Goal: Task Accomplishment & Management: Complete application form

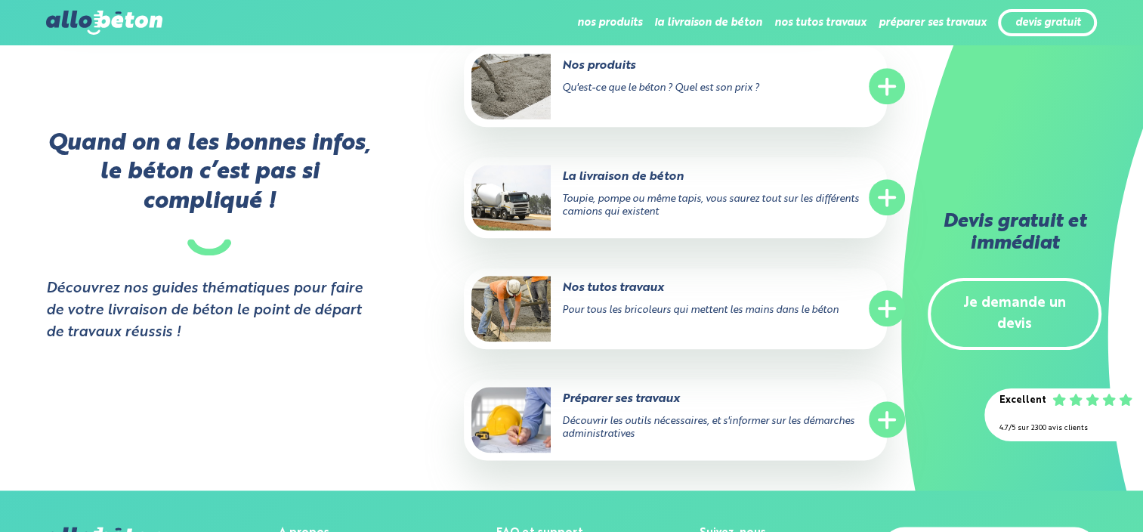
click at [882, 208] on circle at bounding box center [887, 197] width 36 height 36
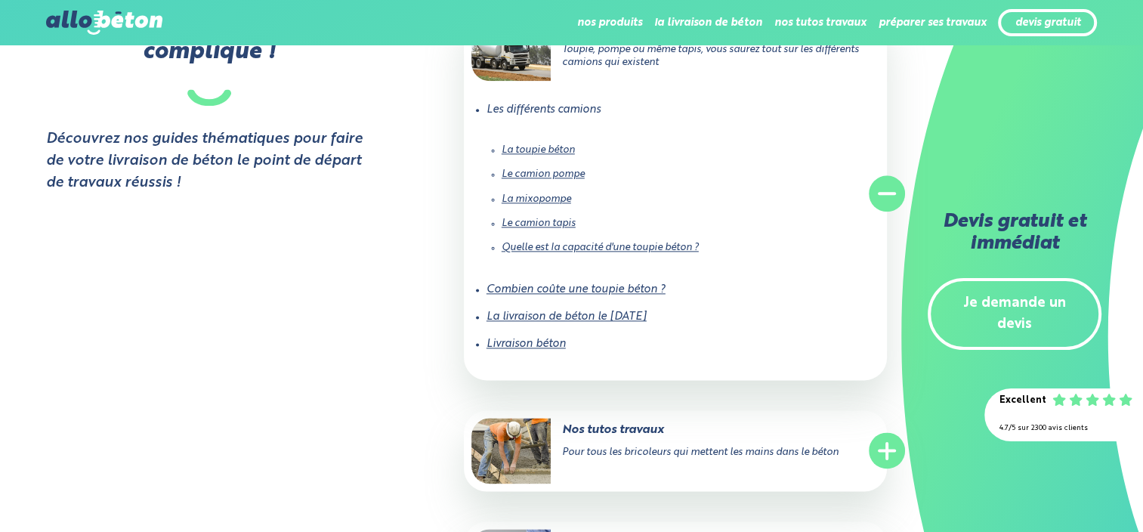
scroll to position [1888, 0]
click at [571, 293] on link "Combien coûte une toupie béton ?" at bounding box center [575, 287] width 179 height 11
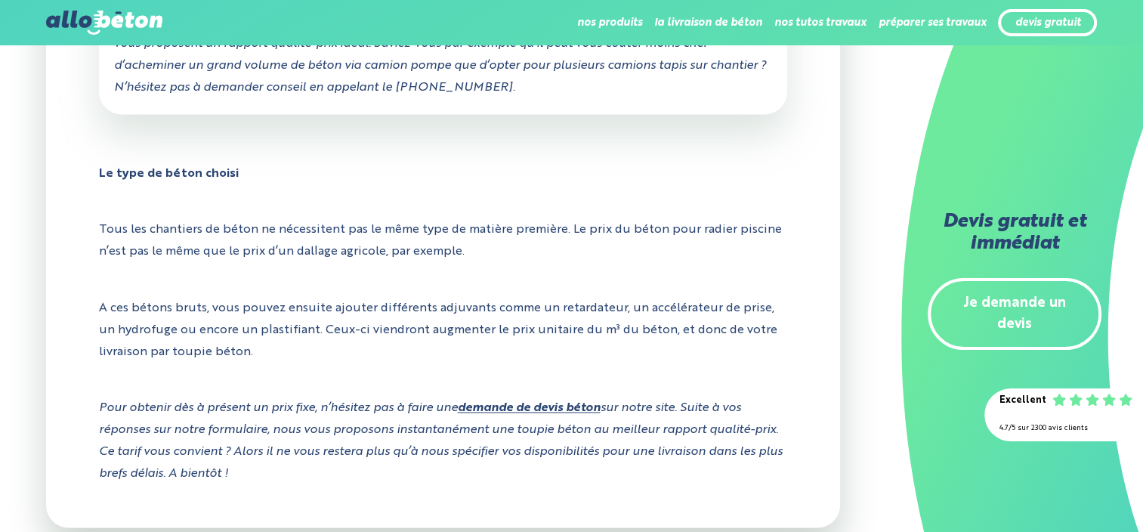
scroll to position [2417, 0]
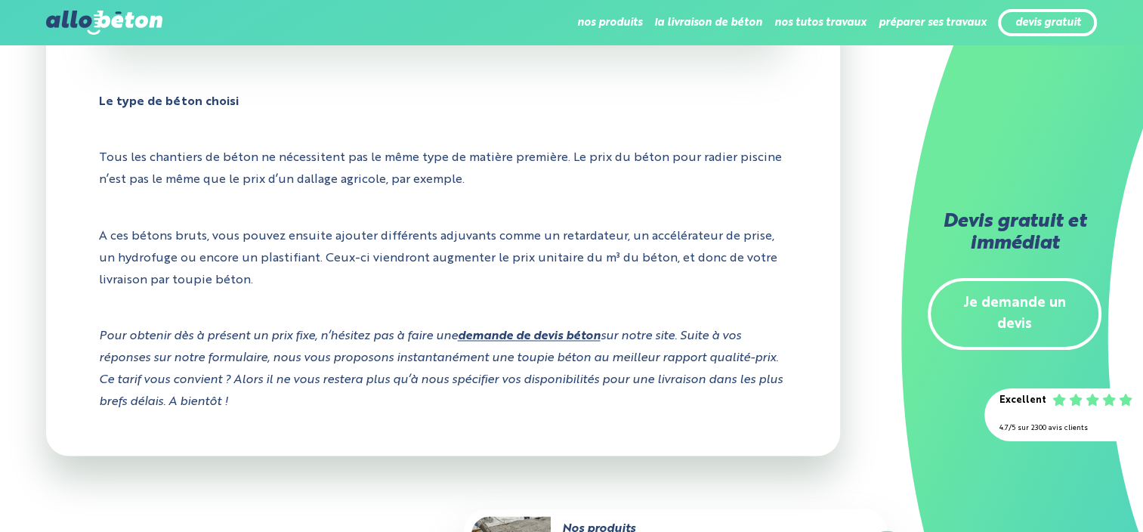
click at [1017, 295] on link "Je demande un devis" at bounding box center [1014, 314] width 174 height 73
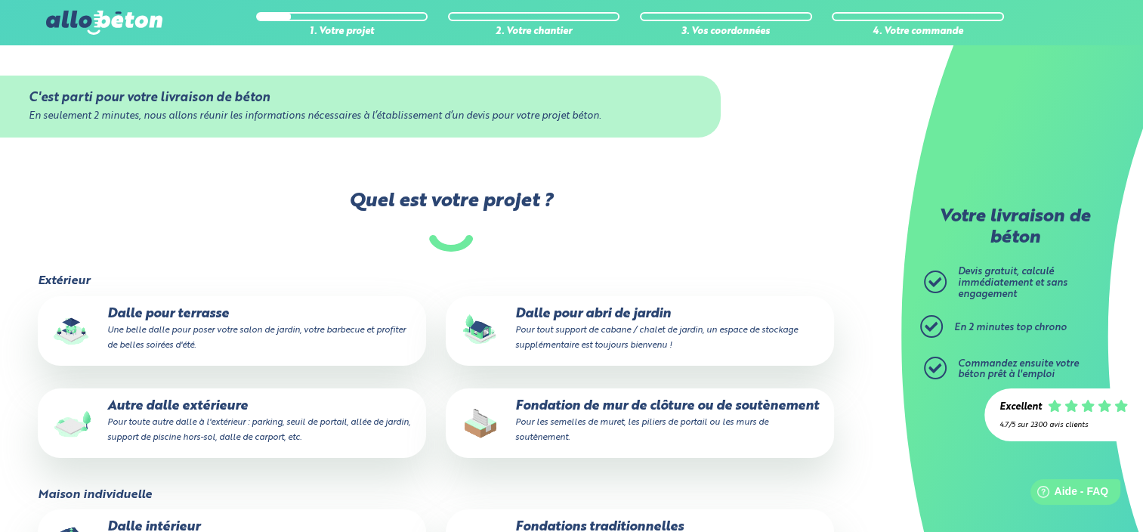
click at [193, 424] on small "Pour toute autre dalle à l'extérieur : parking, seuil de portail, allée de jard…" at bounding box center [258, 430] width 303 height 24
click at [0, 0] on input "Autre dalle extérieure Pour toute autre dalle à l'extérieur : parking, seuil de…" at bounding box center [0, 0] width 0 height 0
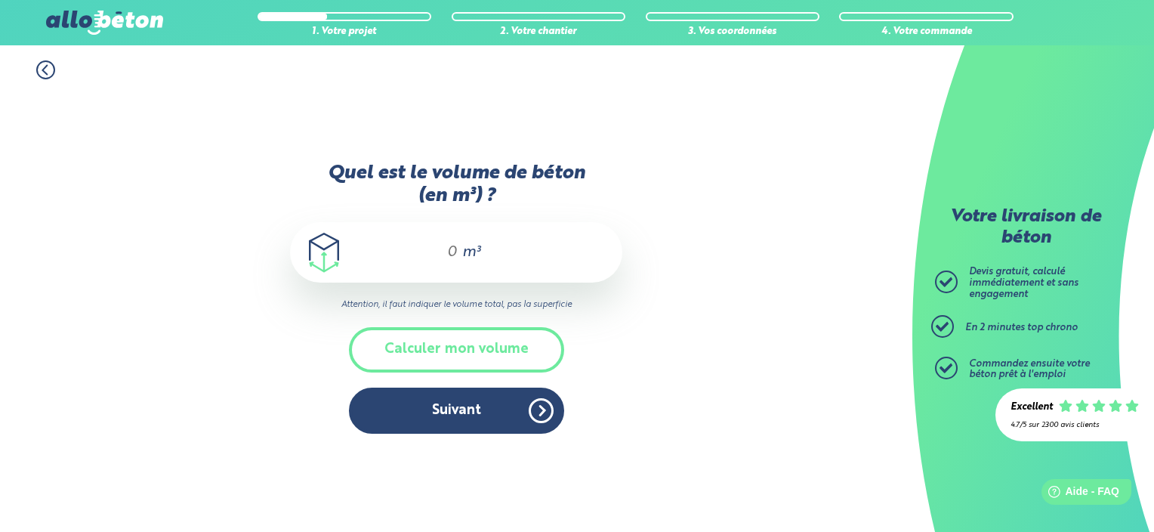
click at [439, 234] on div "m³" at bounding box center [456, 252] width 332 height 60
type input "&"
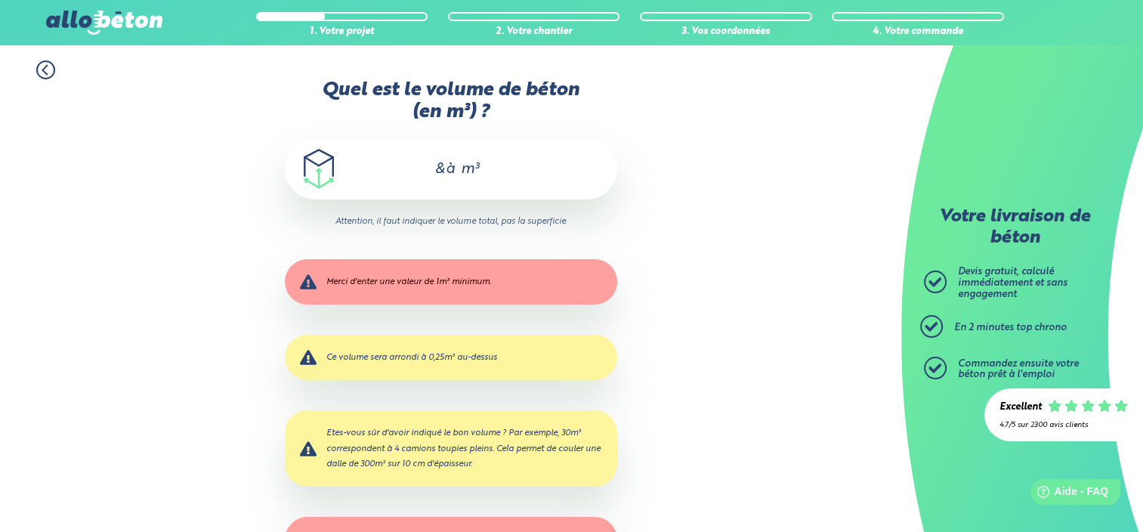
type input "&"
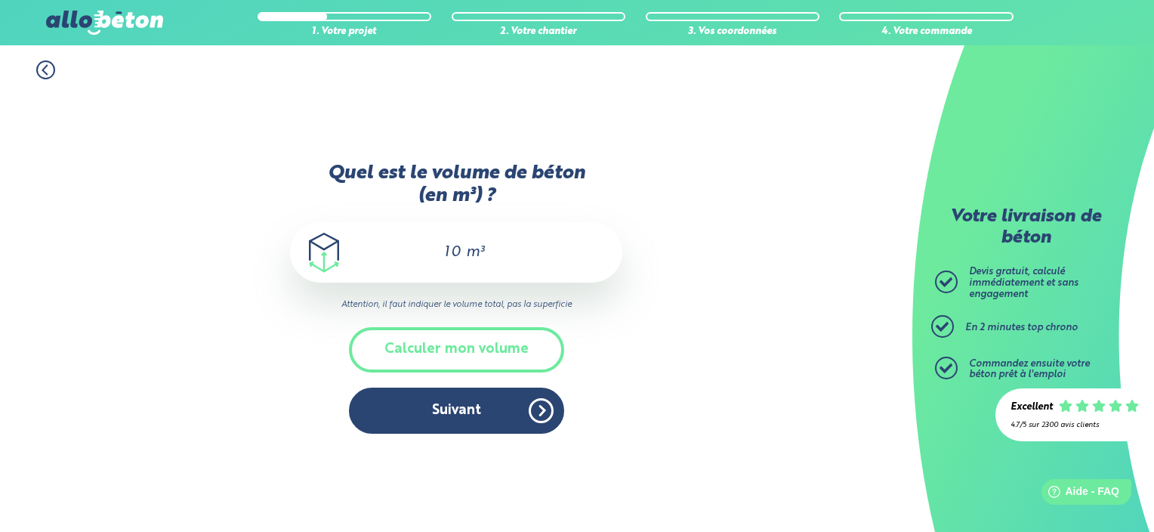
drag, startPoint x: 459, startPoint y: 254, endPoint x: 392, endPoint y: 257, distance: 67.3
click at [399, 253] on div "10 m³" at bounding box center [456, 252] width 332 height 60
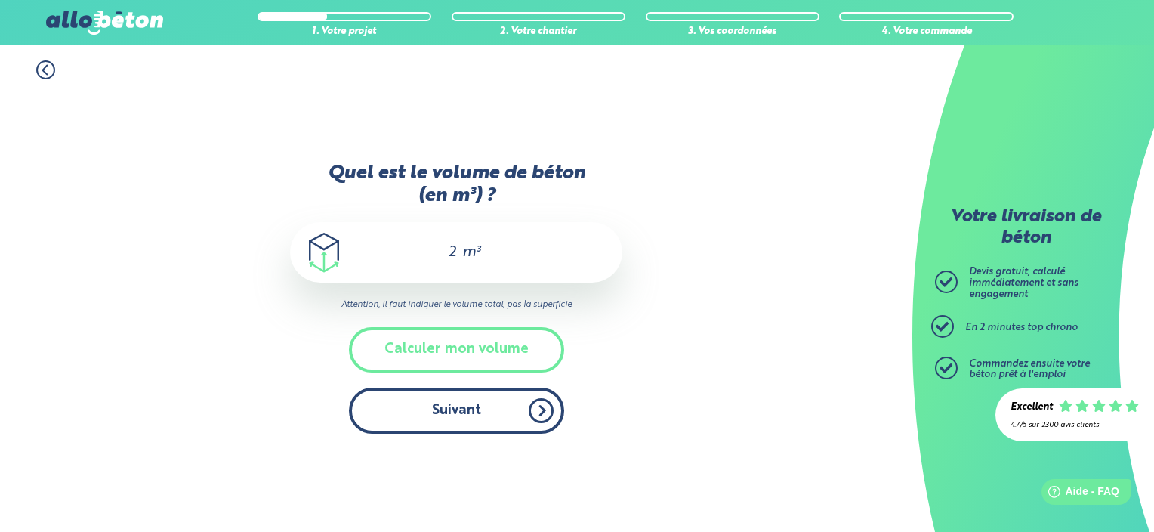
type input "2"
click at [466, 415] on button "Suivant" at bounding box center [456, 410] width 215 height 46
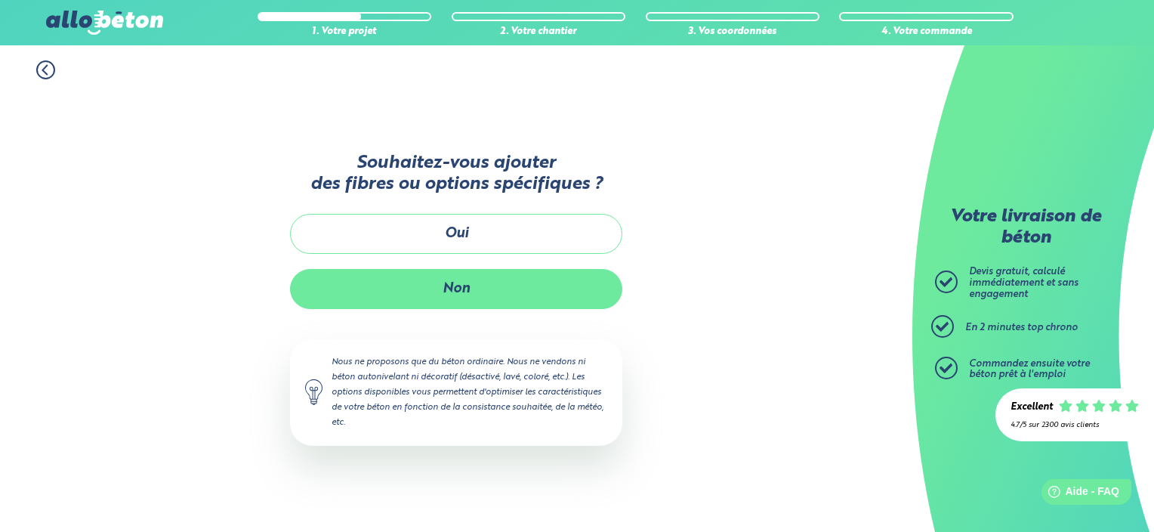
click at [453, 281] on button "Non" at bounding box center [456, 289] width 332 height 40
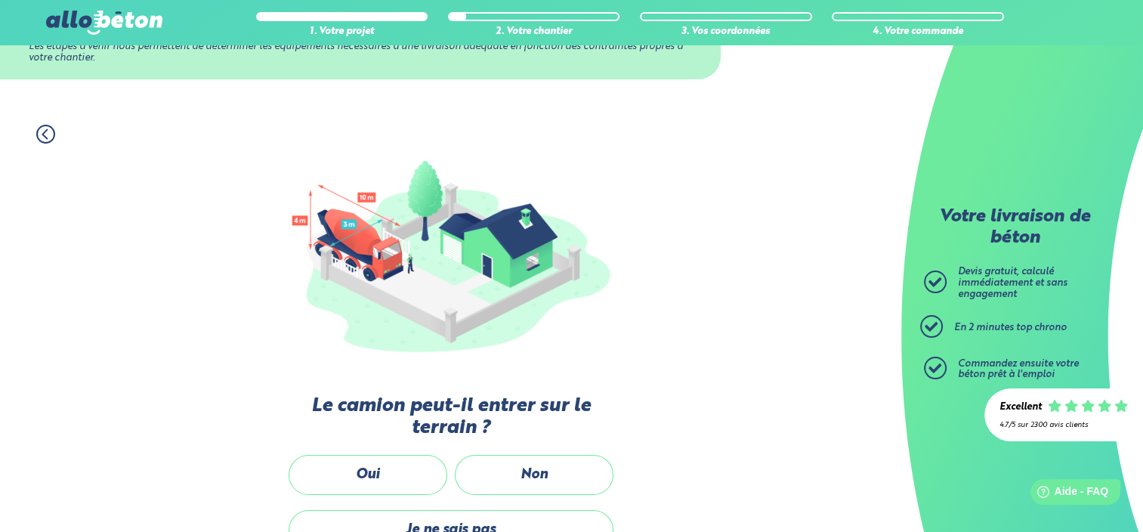
scroll to position [227, 0]
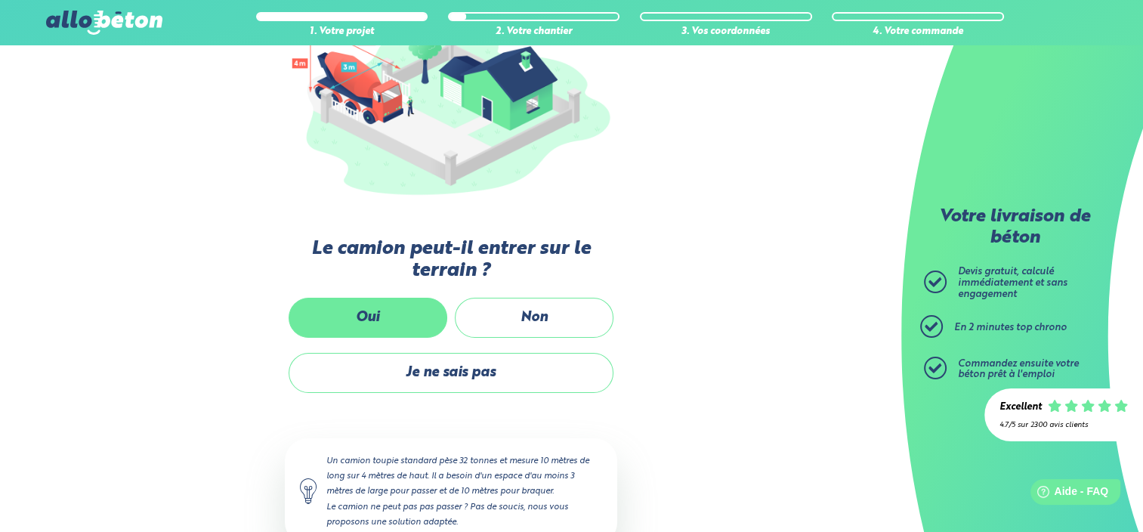
click at [362, 313] on label "Oui" at bounding box center [368, 318] width 159 height 40
click at [0, 0] on input "Oui" at bounding box center [0, 0] width 0 height 0
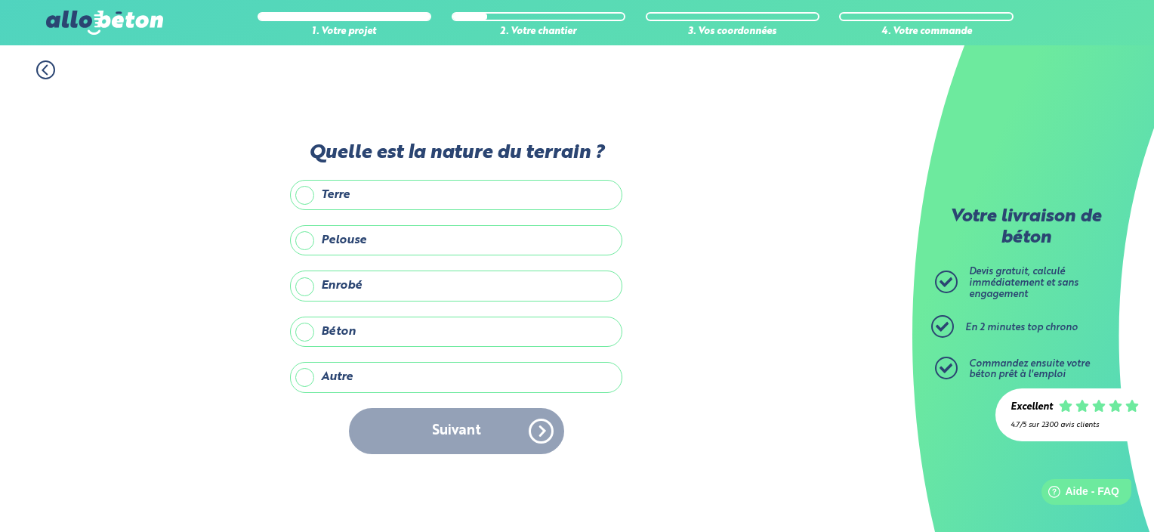
click at [338, 191] on label "Terre" at bounding box center [456, 195] width 332 height 30
click at [0, 0] on input "Terre" at bounding box center [0, 0] width 0 height 0
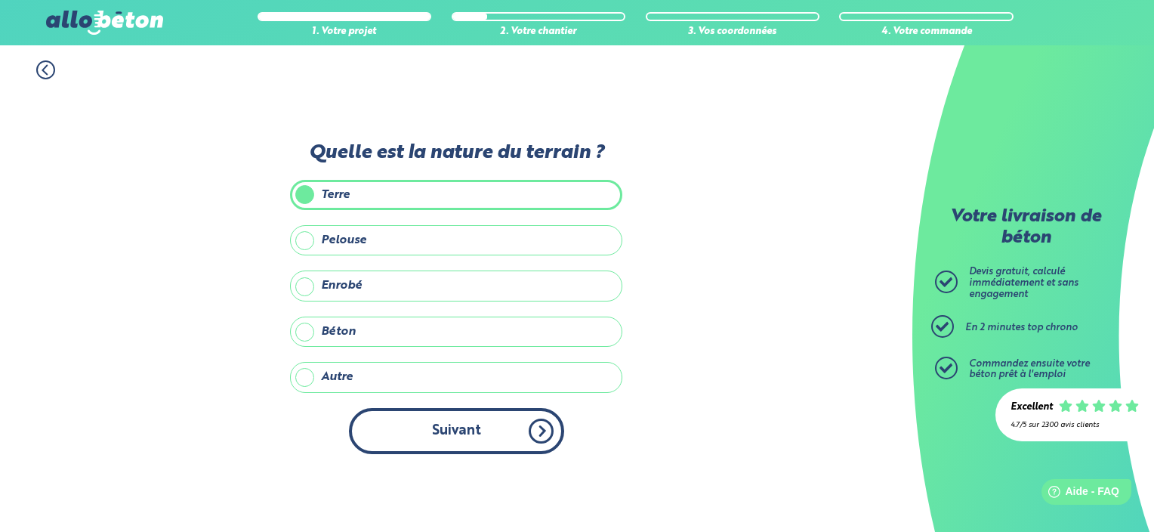
click at [450, 435] on button "Suivant" at bounding box center [456, 431] width 215 height 46
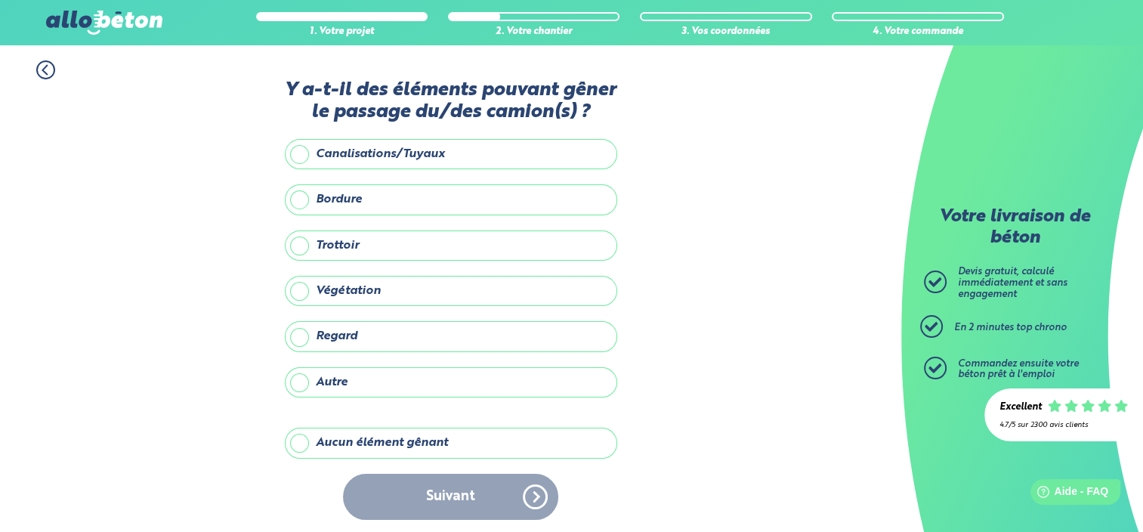
click at [335, 440] on label "Aucun élément gênant" at bounding box center [451, 442] width 332 height 30
click at [0, 0] on input "Aucun élément gênant" at bounding box center [0, 0] width 0 height 0
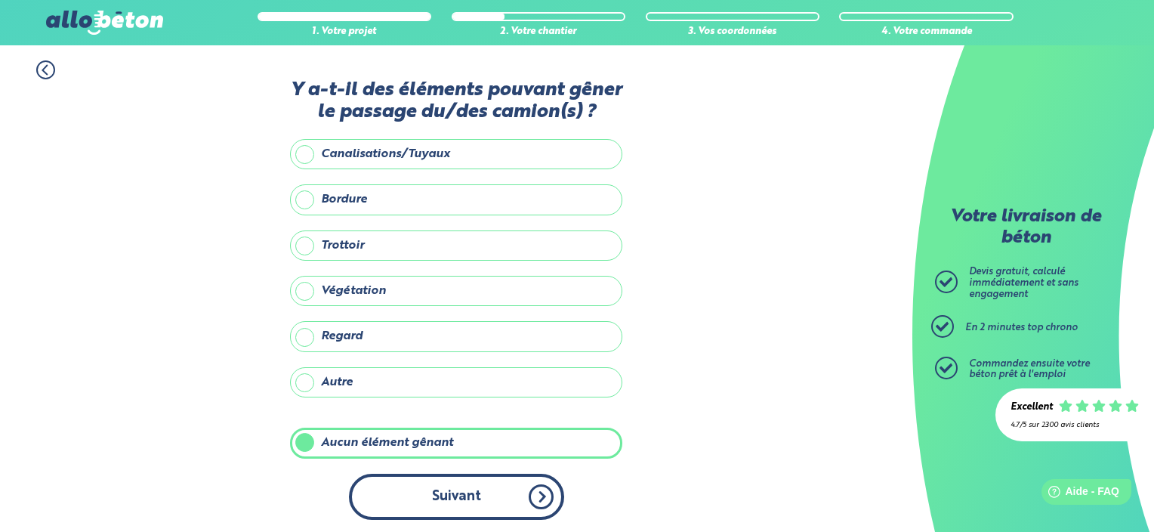
click at [434, 503] on button "Suivant" at bounding box center [456, 497] width 215 height 46
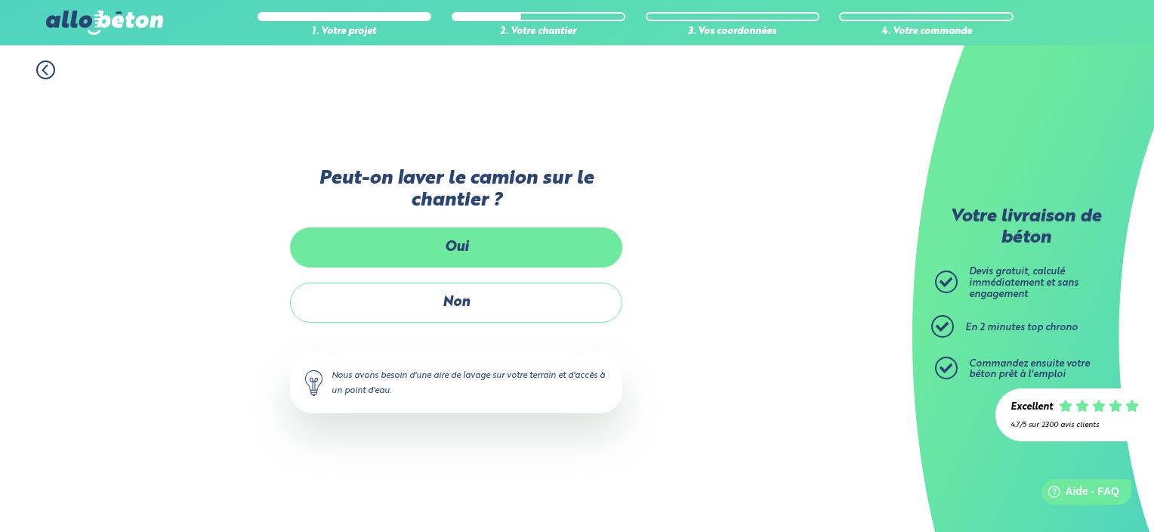
click at [453, 239] on label "Oui" at bounding box center [456, 247] width 332 height 40
click at [0, 0] on input "Oui" at bounding box center [0, 0] width 0 height 0
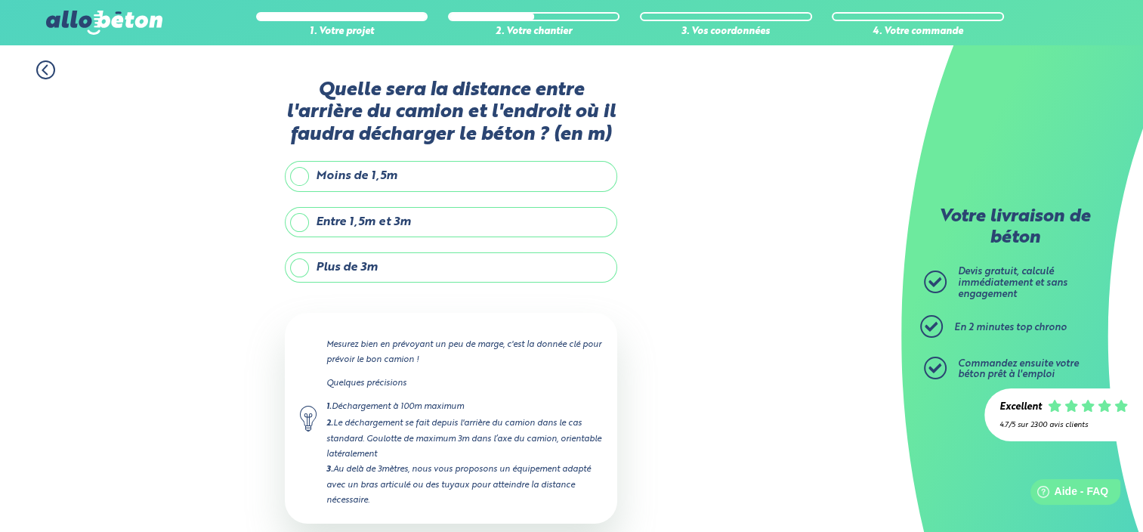
click at [298, 221] on label "Entre 1,5m et 3m" at bounding box center [451, 222] width 332 height 30
click at [0, 0] on input "Entre 1,5m et 3m" at bounding box center [0, 0] width 0 height 0
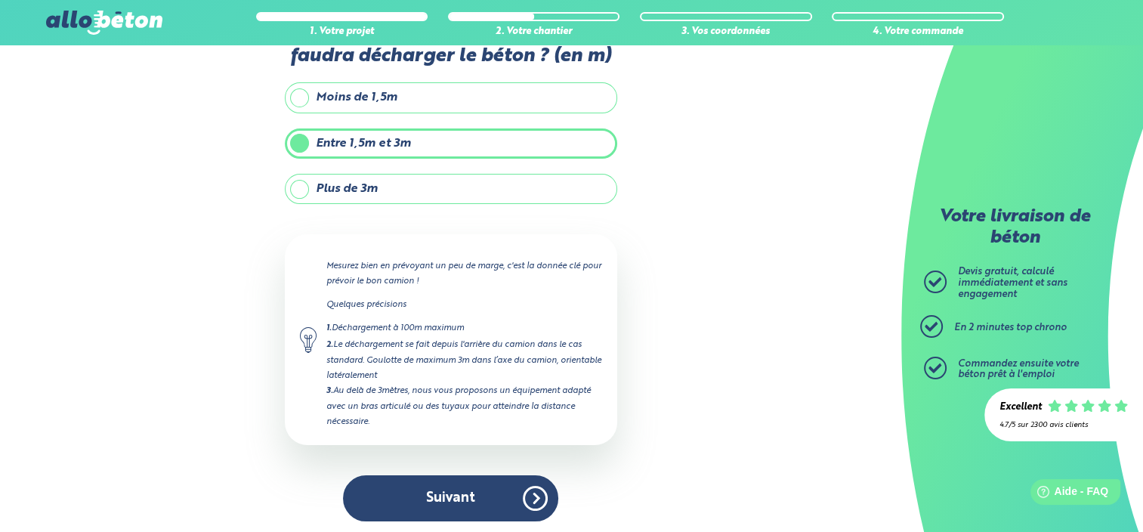
click at [313, 190] on label "Plus de 3m" at bounding box center [451, 189] width 332 height 30
click at [0, 0] on input "Plus de 3m" at bounding box center [0, 0] width 0 height 0
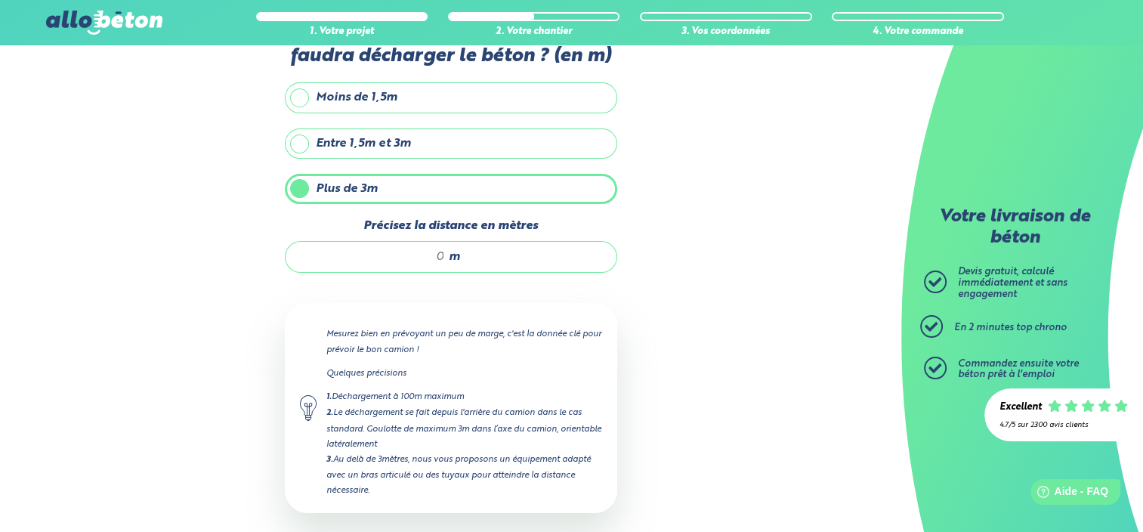
click at [307, 144] on label "Entre 1,5m et 3m" at bounding box center [451, 143] width 332 height 30
click at [0, 0] on input "Entre 1,5m et 3m" at bounding box center [0, 0] width 0 height 0
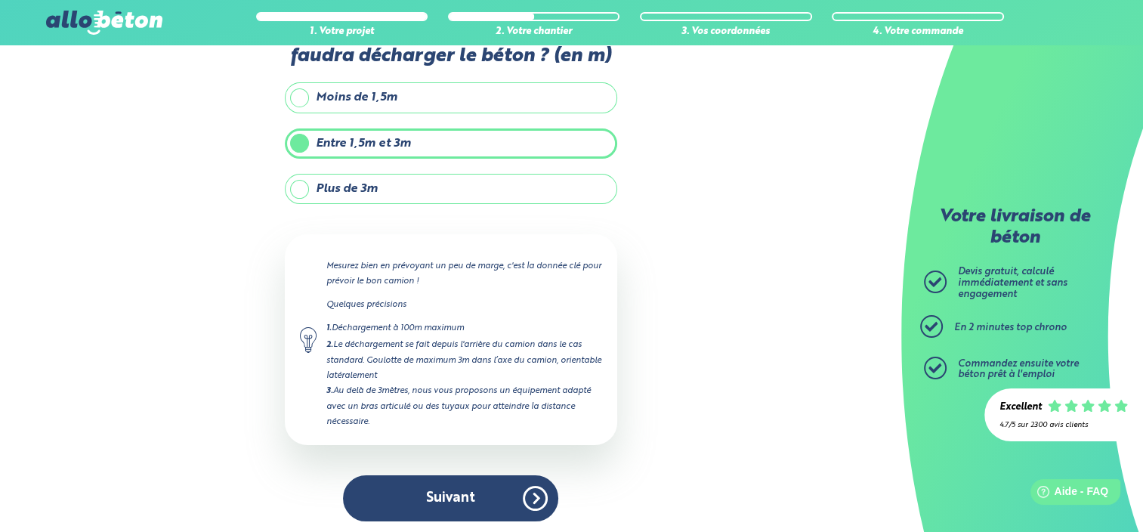
click at [304, 95] on label "Moins de 1,5m" at bounding box center [451, 97] width 332 height 30
click at [0, 0] on input "Moins de 1,5m" at bounding box center [0, 0] width 0 height 0
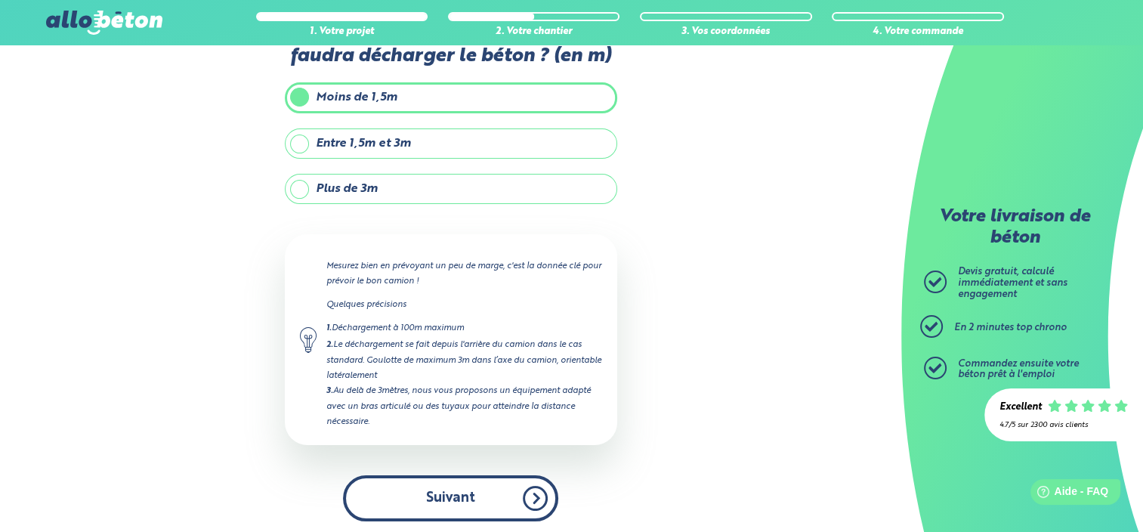
click at [460, 499] on button "Suivant" at bounding box center [450, 498] width 215 height 46
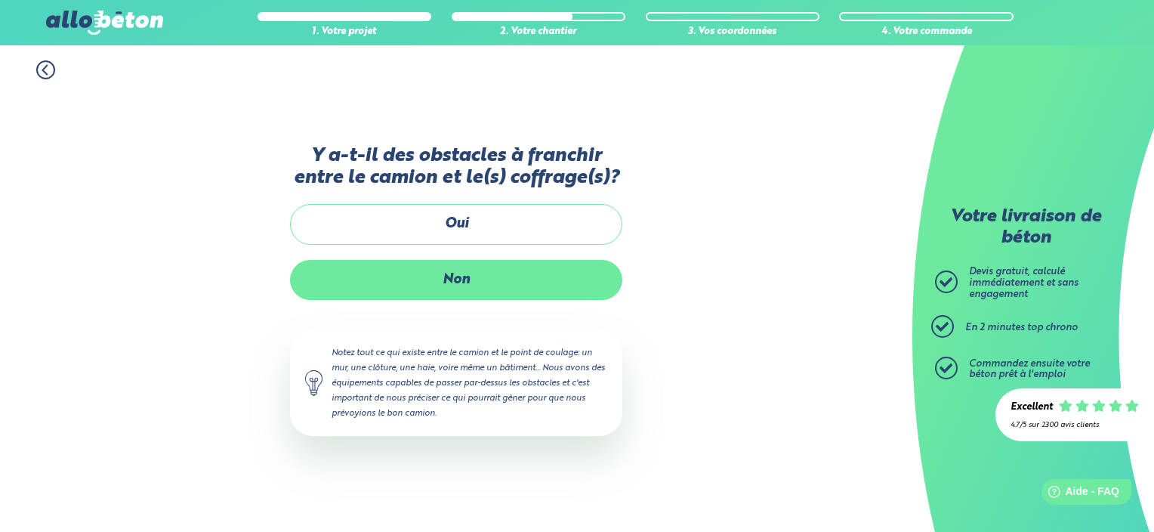
click at [453, 280] on label "Non" at bounding box center [456, 280] width 332 height 40
click at [0, 0] on input "Non" at bounding box center [0, 0] width 0 height 0
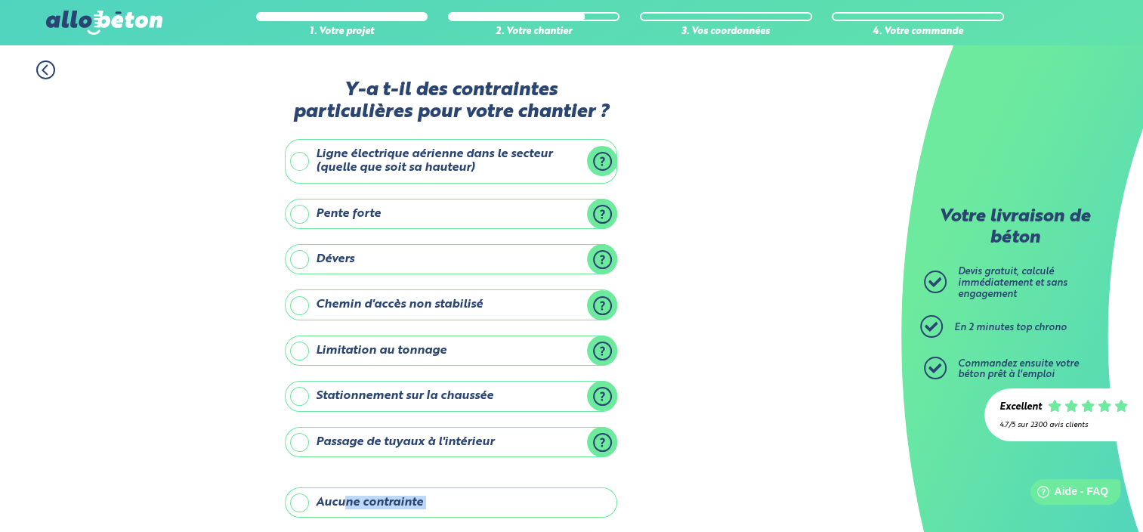
drag, startPoint x: 344, startPoint y: 497, endPoint x: 332, endPoint y: 521, distance: 27.4
click at [345, 520] on div "Y-a t-il des contraintes particulières pour votre chantier ? Ligne électrique a…" at bounding box center [451, 389] width 332 height 621
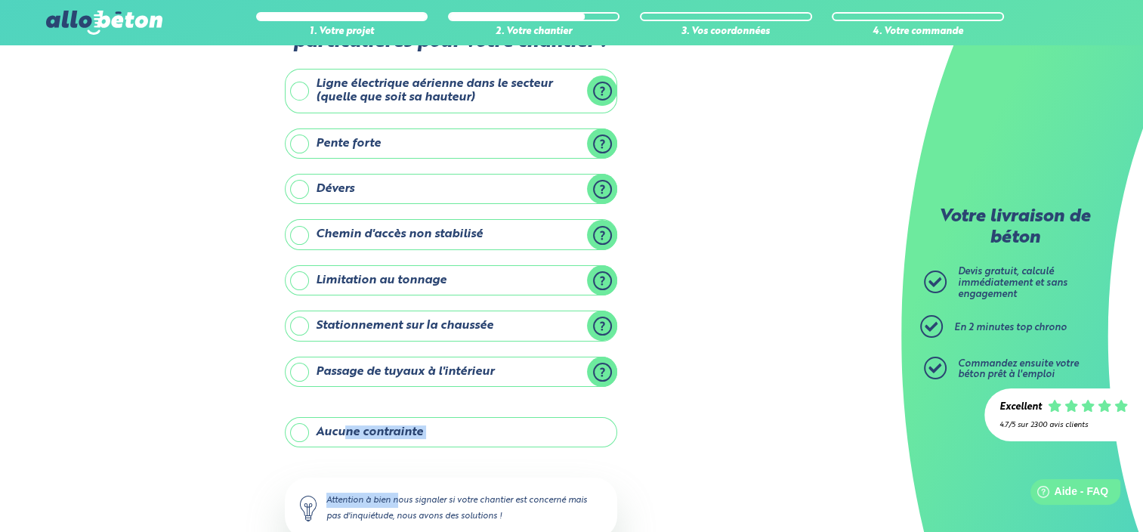
scroll to position [151, 0]
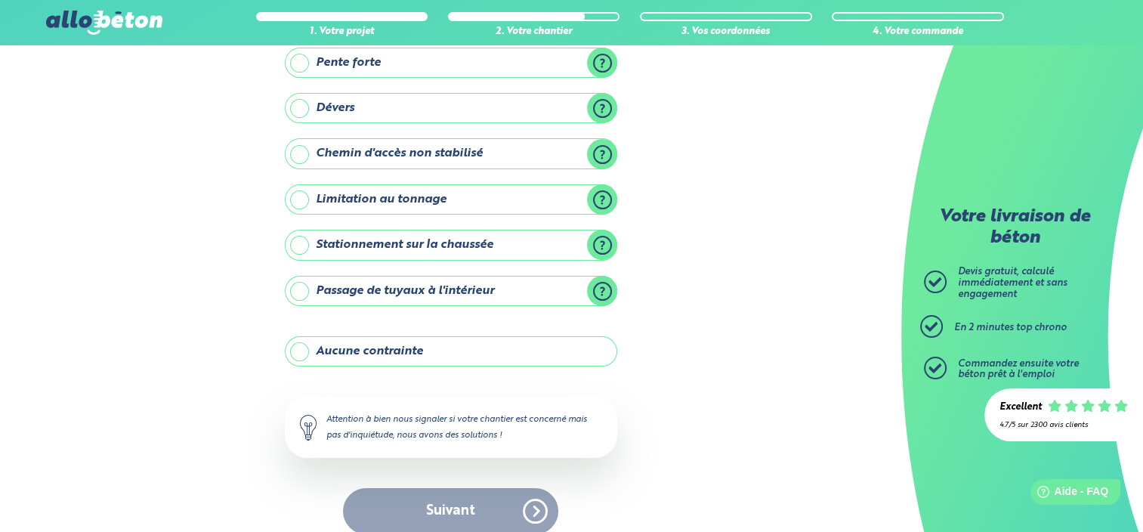
click at [434, 503] on div "Suivant" at bounding box center [451, 511] width 332 height 46
click at [434, 505] on div "Suivant" at bounding box center [451, 511] width 332 height 46
click at [529, 508] on div "Suivant" at bounding box center [451, 511] width 332 height 46
drag, startPoint x: 264, startPoint y: 316, endPoint x: 234, endPoint y: 298, distance: 34.8
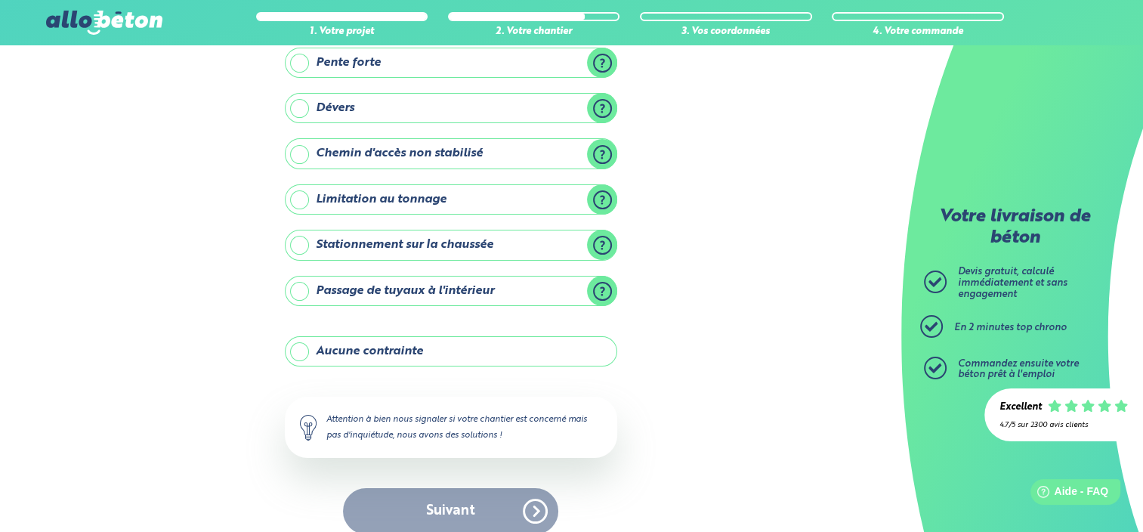
click at [263, 314] on div "1. Votre projet 2. Votre chantier 3. Vos coordonnées 4. Votre commande Y-a t-il…" at bounding box center [450, 221] width 901 height 655
click at [307, 347] on label "Aucune contrainte" at bounding box center [451, 351] width 332 height 30
click at [0, 0] on input "Aucune contrainte" at bounding box center [0, 0] width 0 height 0
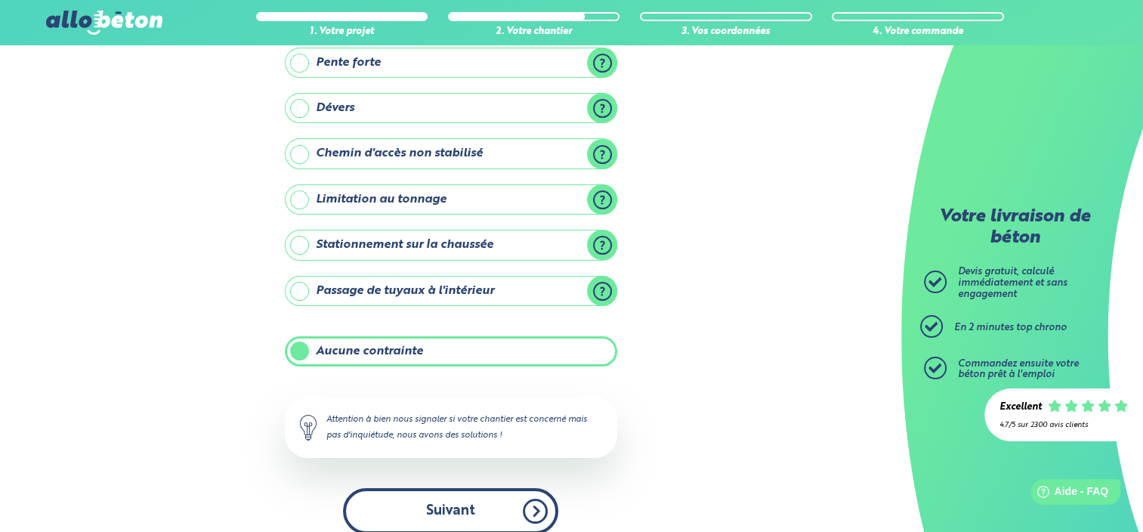
click at [466, 497] on button "Suivant" at bounding box center [450, 511] width 215 height 46
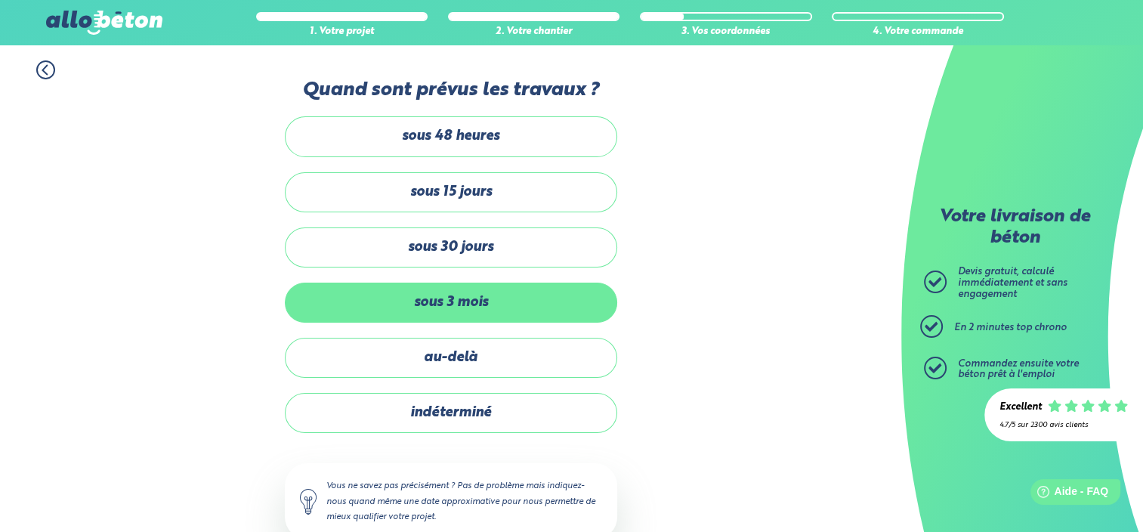
click at [402, 298] on label "sous 3 mois" at bounding box center [451, 302] width 332 height 40
click at [0, 0] on input "sous 3 mois" at bounding box center [0, 0] width 0 height 0
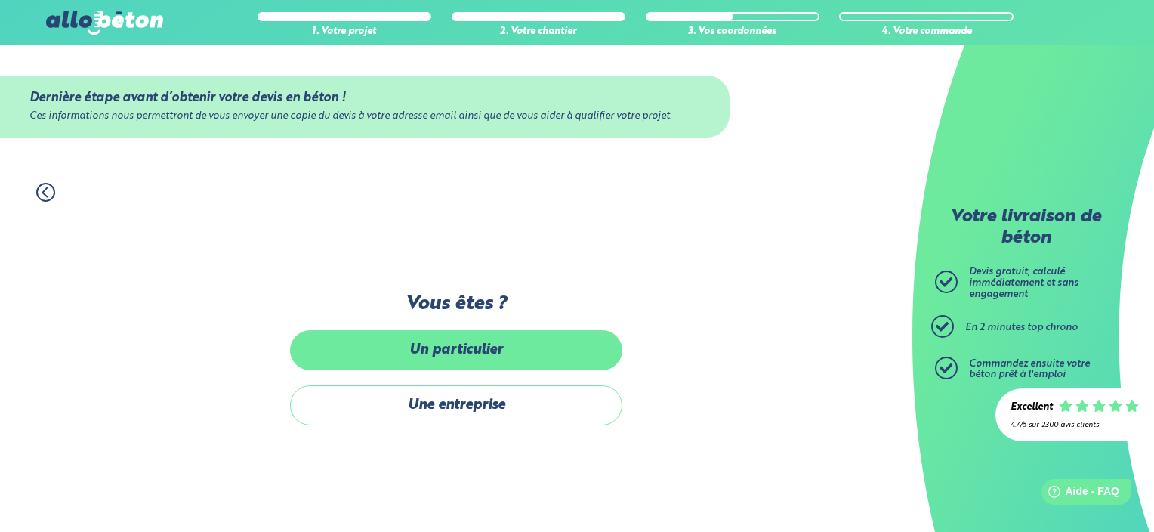
click at [406, 353] on label "Un particulier" at bounding box center [456, 350] width 332 height 40
click at [0, 0] on input "Un particulier" at bounding box center [0, 0] width 0 height 0
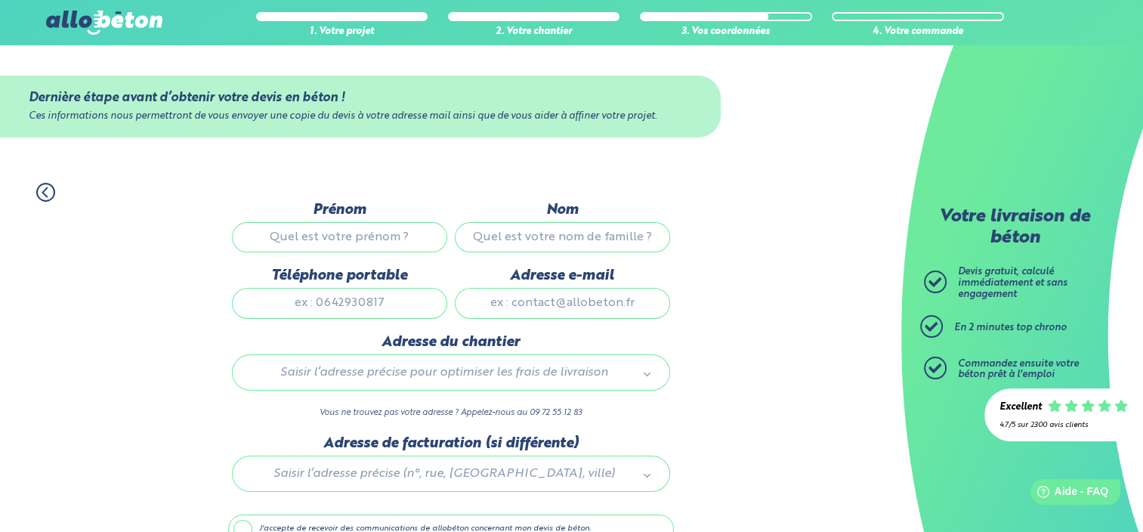
scroll to position [79, 0]
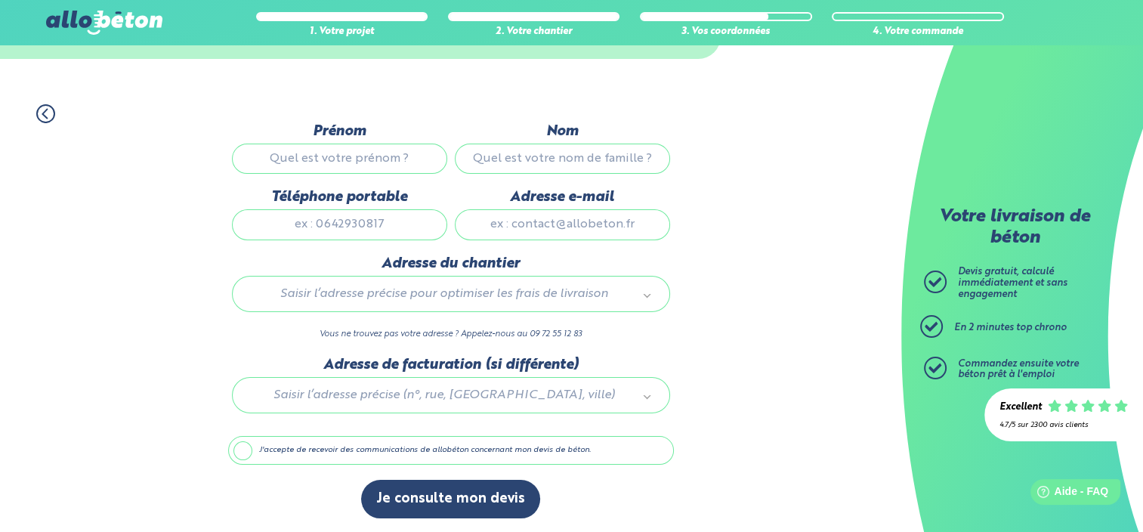
click at [329, 152] on input "Prénom" at bounding box center [339, 158] width 215 height 30
type input "Patrick"
type input "Cormier"
type input "0660843497"
type input "patrick@heidiescalade.fr"
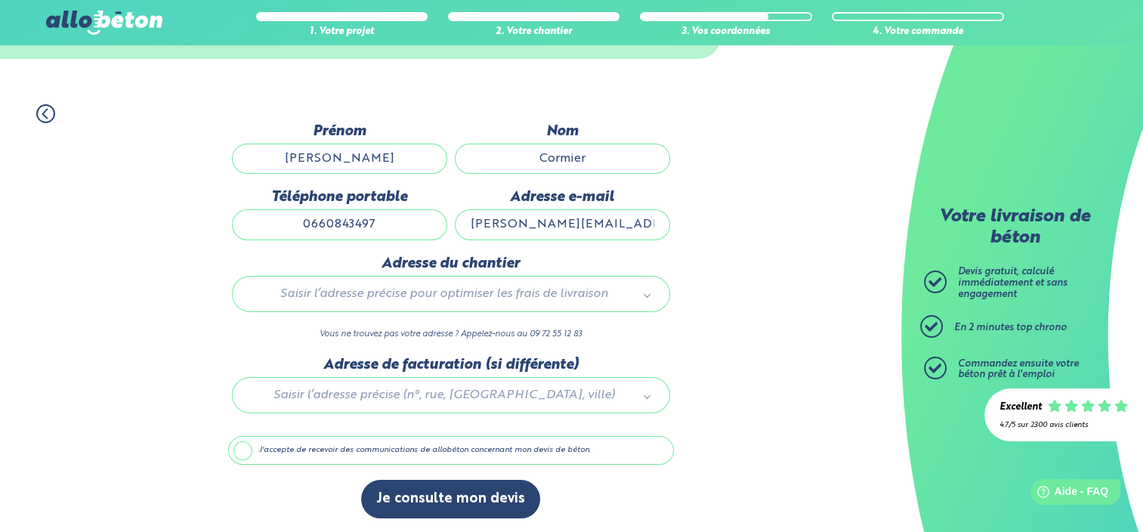
type input "6 Rue des Bleuets, 35890 Laillé, France"
drag, startPoint x: 628, startPoint y: 227, endPoint x: 419, endPoint y: 218, distance: 209.4
click at [420, 218] on div "Prénom Patrick Nom Cormier Téléphone portable 0660843497 Adresse e-mail patrick…" at bounding box center [451, 189] width 446 height 132
type input "r"
type input "Patrickcormier27@gmail.com"
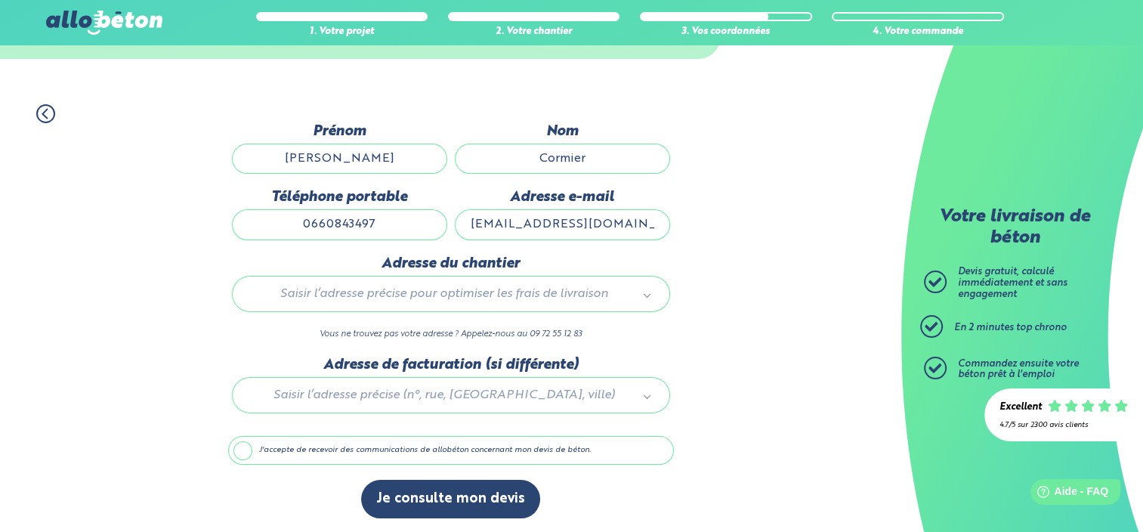
type input "6 341 Rue de la Piemente,"
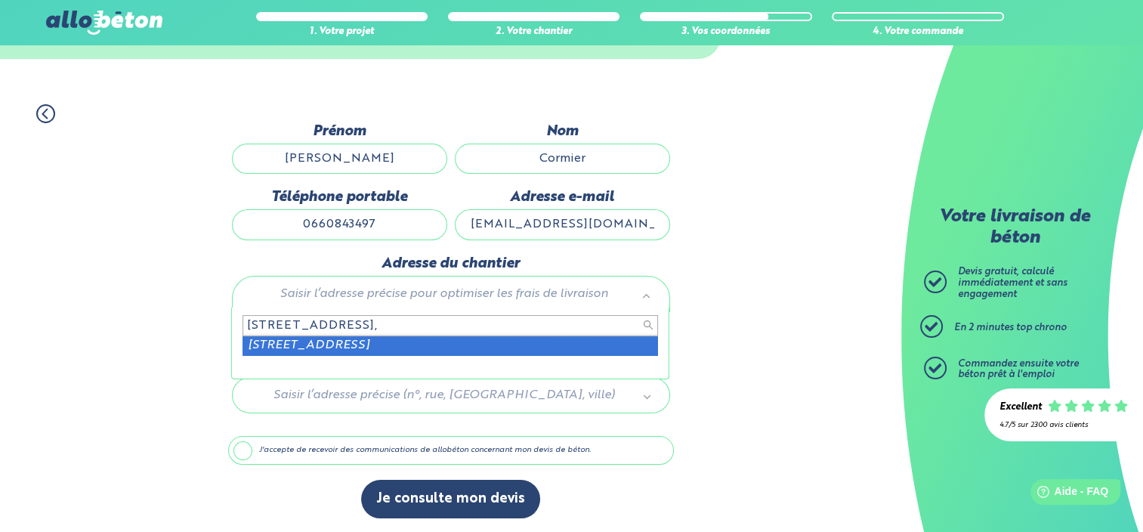
click at [353, 326] on input "6 341 Rue de la Piemente," at bounding box center [449, 325] width 415 height 21
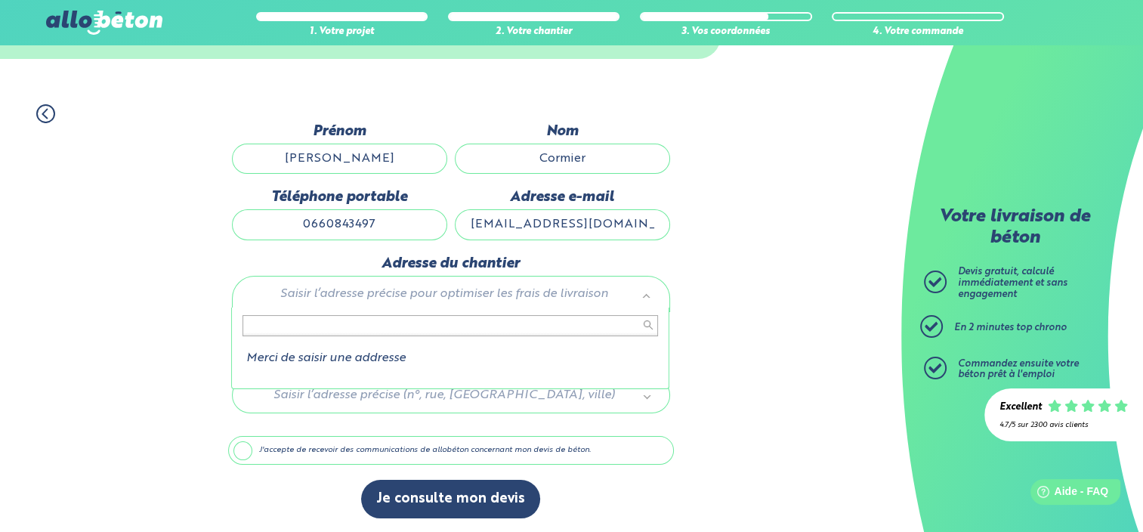
type input "4"
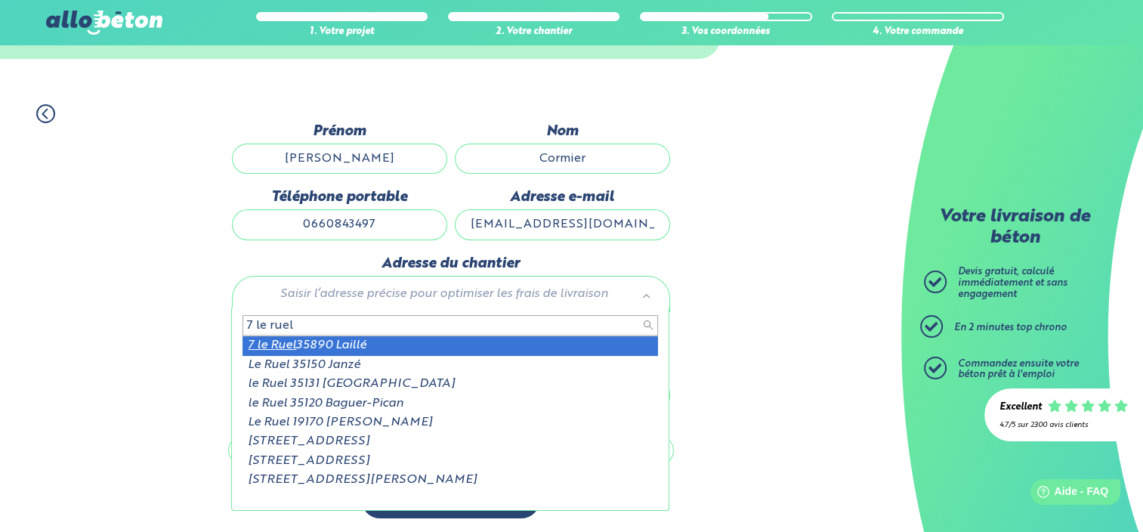
type input "7 le ruel"
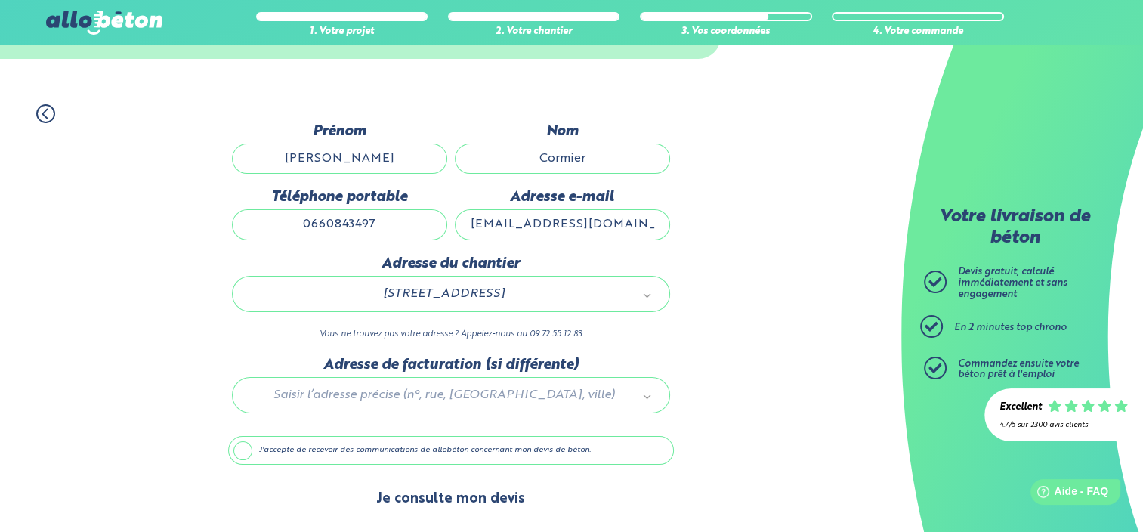
click at [455, 492] on button "Je consulte mon devis" at bounding box center [450, 499] width 179 height 39
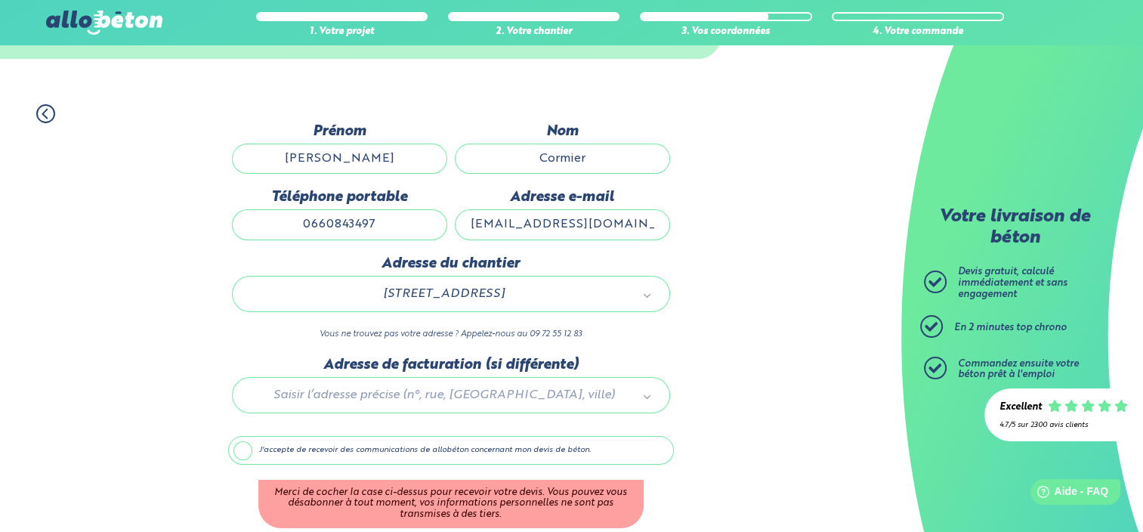
click at [249, 447] on label "J'accepte de recevoir des communications de allobéton concernant mon devis de b…" at bounding box center [451, 450] width 446 height 29
click at [0, 0] on input "J'accepte de recevoir des communications de allobéton concernant mon devis de b…" at bounding box center [0, 0] width 0 height 0
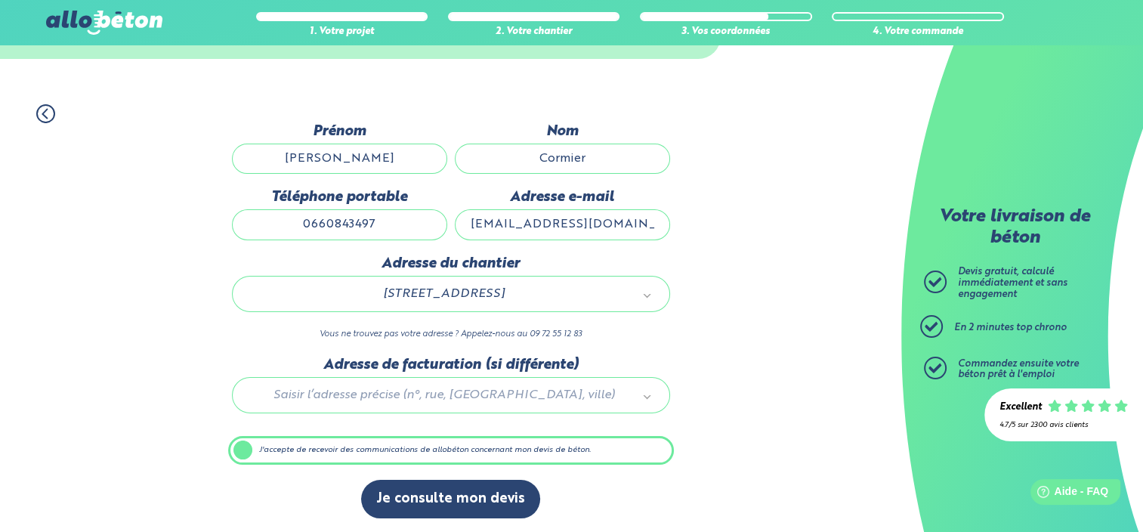
scroll to position [78, 0]
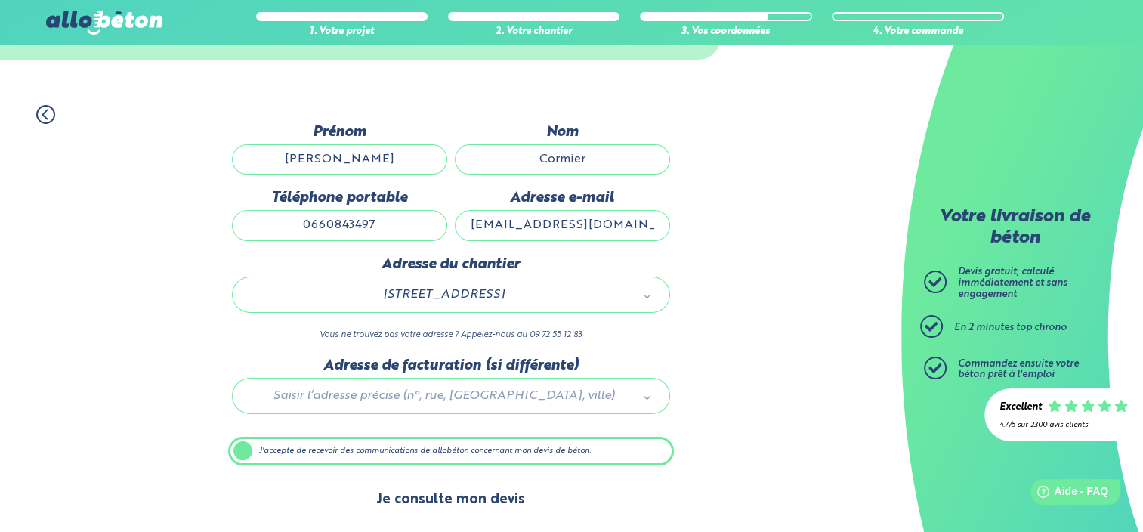
click at [437, 498] on button "Je consulte mon devis" at bounding box center [450, 499] width 179 height 39
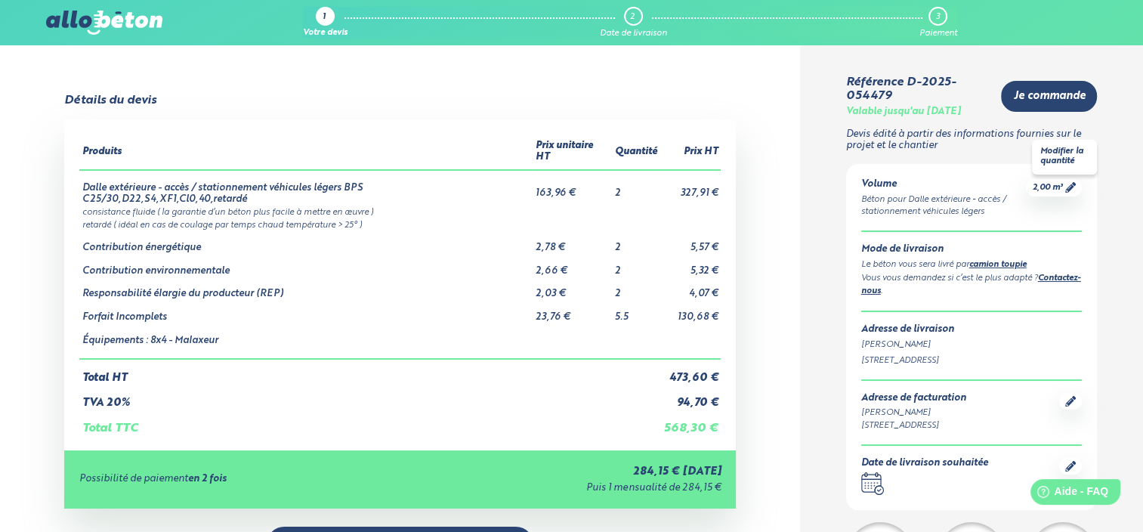
click at [1051, 188] on span "2,00 m³" at bounding box center [1047, 187] width 30 height 11
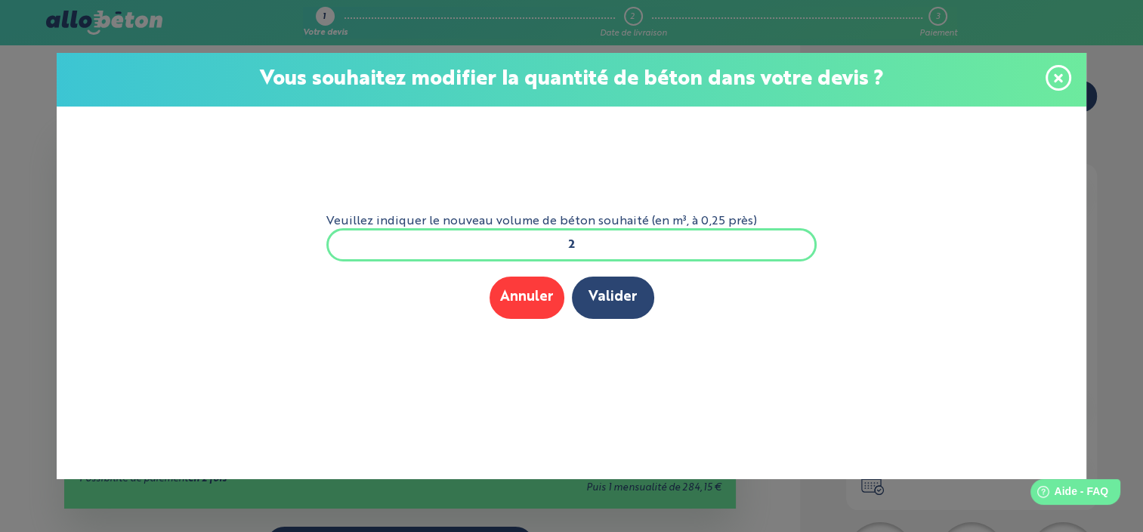
click at [591, 248] on input "2" at bounding box center [571, 244] width 491 height 33
type input "6"
click at [612, 300] on button "Valider" at bounding box center [613, 297] width 82 height 42
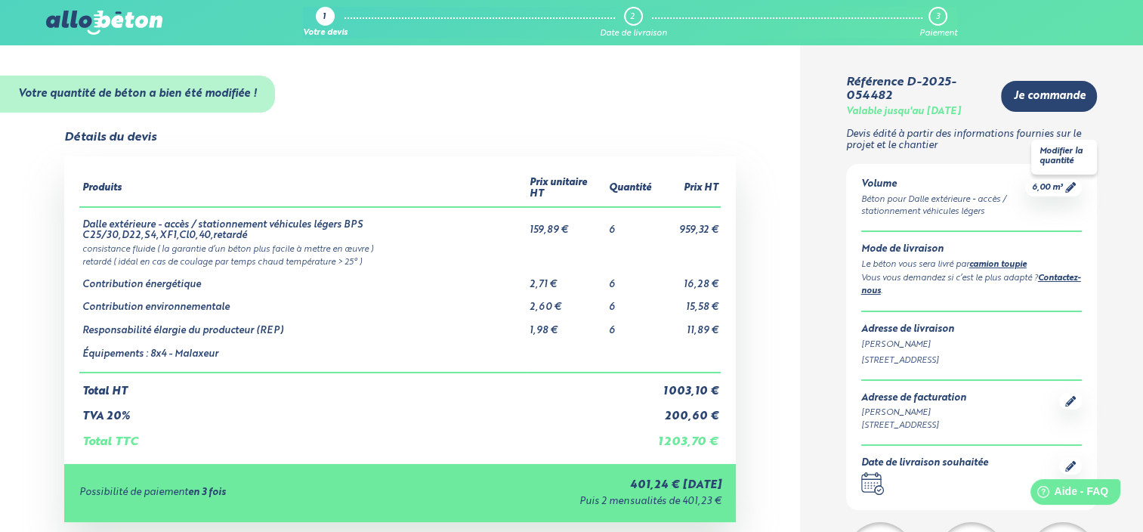
click at [1035, 184] on span "6,00 m³" at bounding box center [1046, 187] width 31 height 11
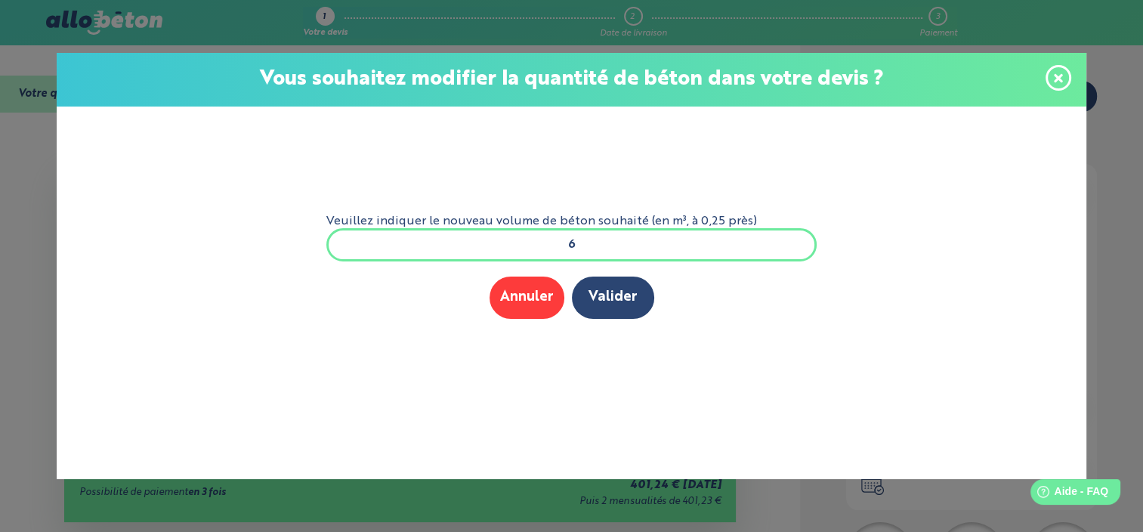
click at [592, 243] on input "6" at bounding box center [571, 244] width 491 height 33
type input "("
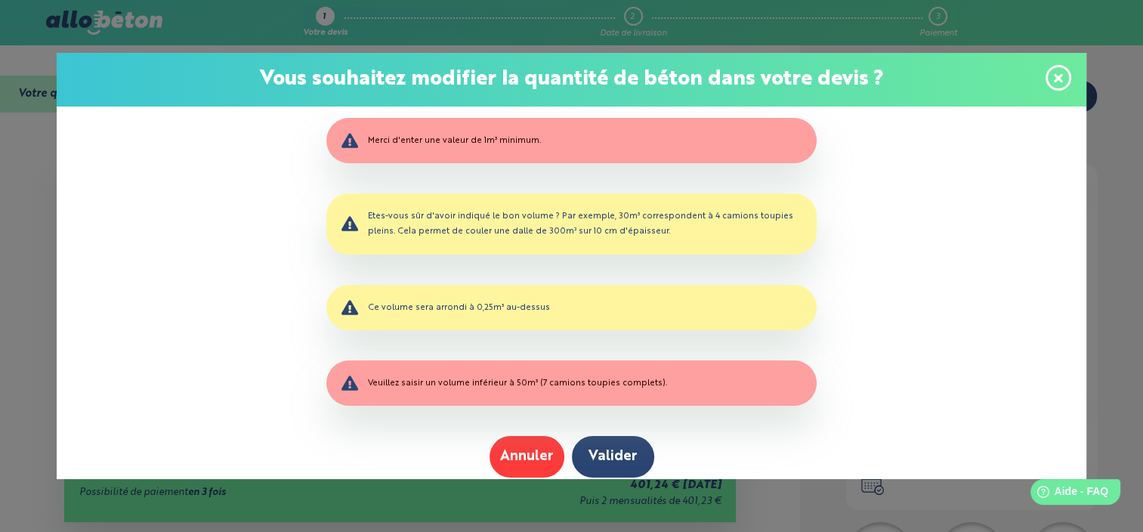
click at [516, 145] on div "Merci d'enter une valeur de 1m³ minimum." at bounding box center [571, 140] width 491 height 45
click at [518, 452] on button "Annuler" at bounding box center [526, 457] width 75 height 42
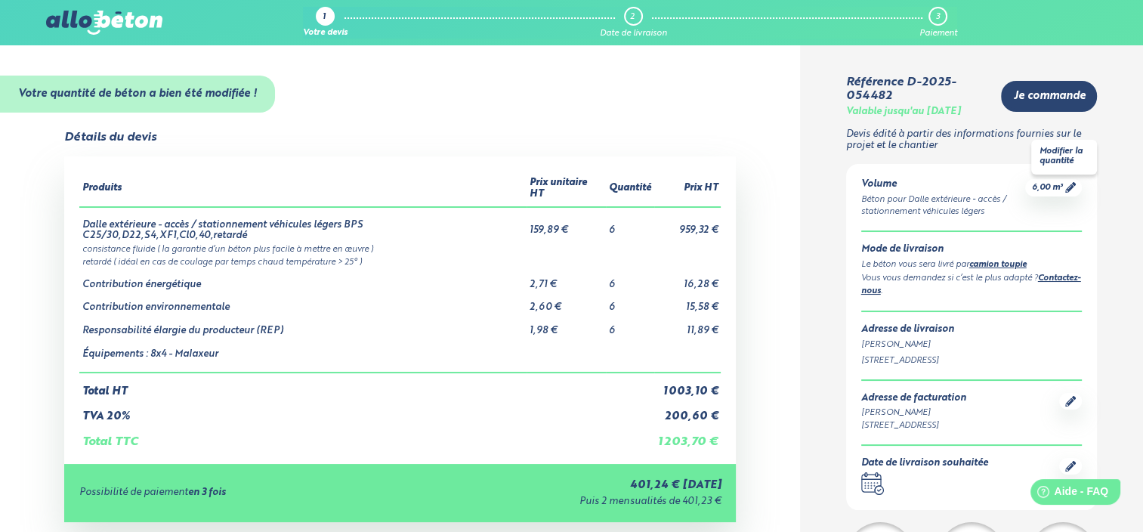
click at [1065, 190] on icon at bounding box center [1070, 187] width 11 height 11
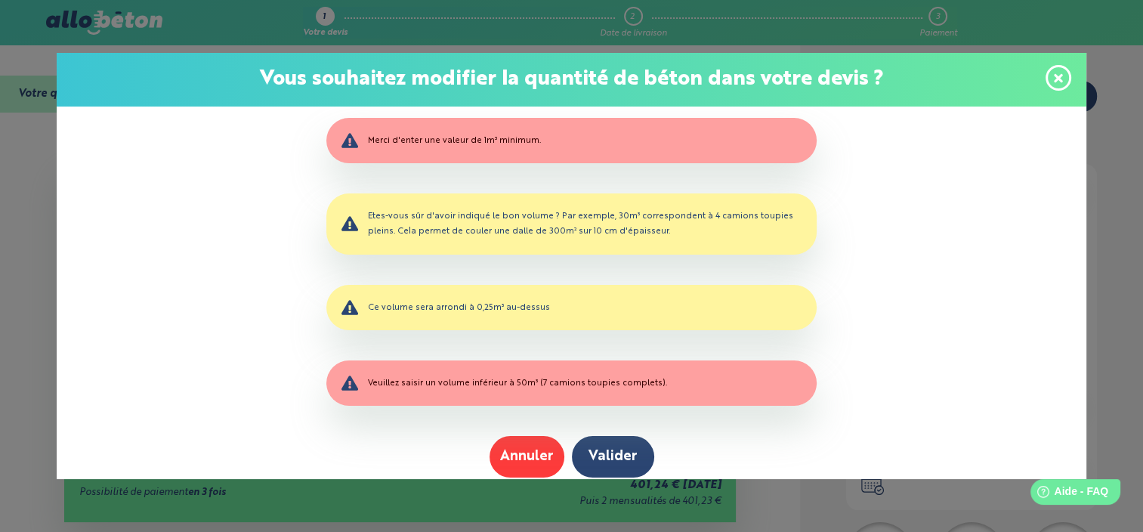
click at [409, 142] on div "Merci d'enter une valeur de 1m³ minimum." at bounding box center [571, 140] width 491 height 45
click at [523, 456] on button "Annuler" at bounding box center [526, 457] width 75 height 42
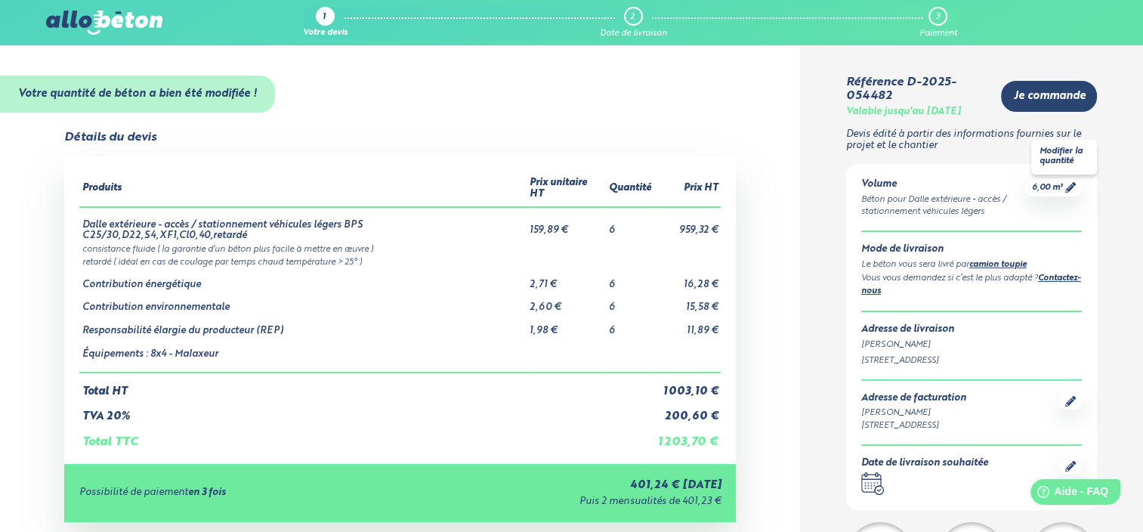
click at [1047, 190] on span "6,00 m³" at bounding box center [1046, 187] width 31 height 11
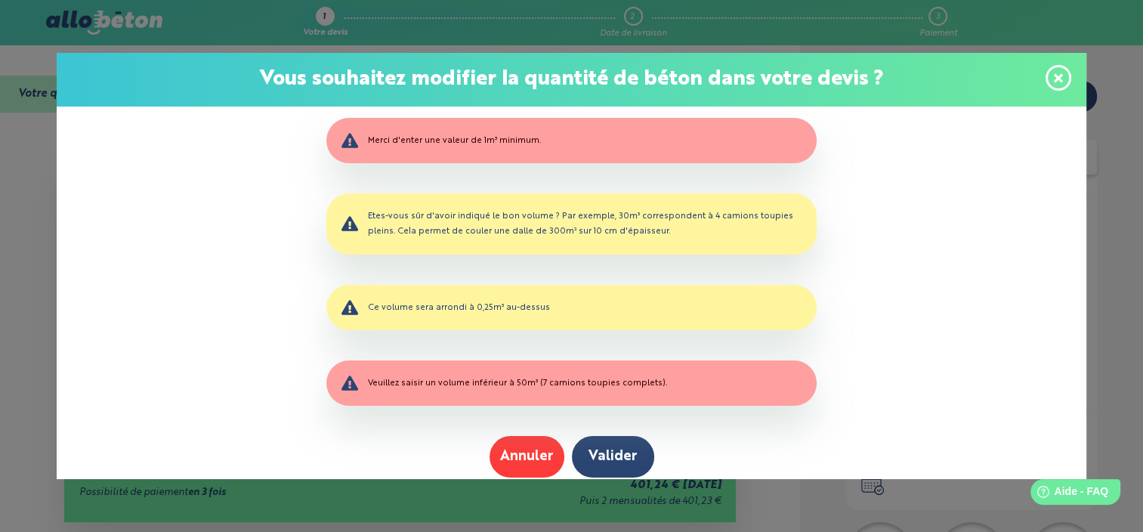
click at [1047, 190] on div "Veuillez indiquer le nouveau volume de béton souhaité (en m³, à 0,25 près) ( Me…" at bounding box center [571, 292] width 1029 height 372
click at [1054, 79] on icon at bounding box center [1058, 78] width 9 height 13
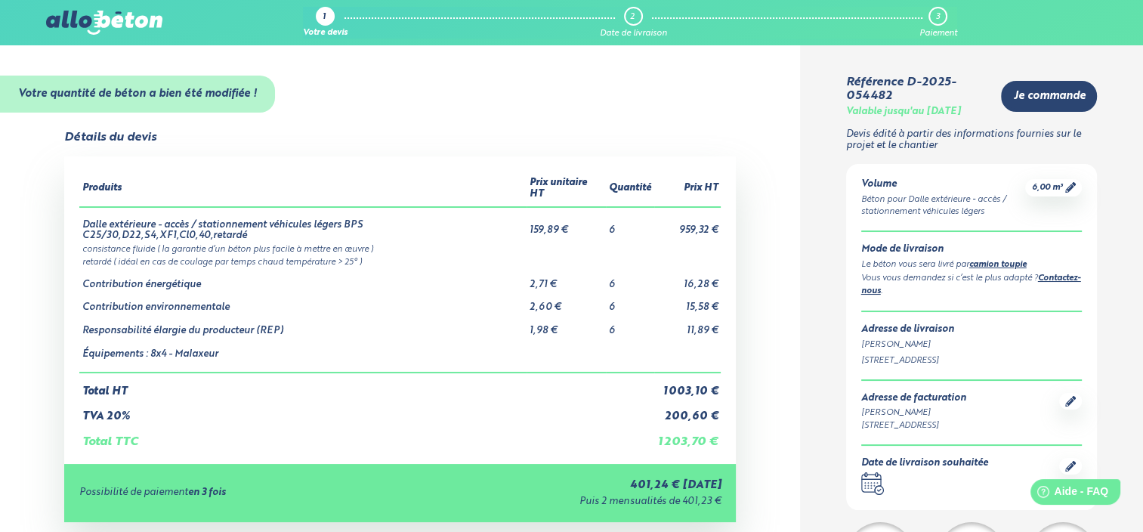
click at [495, 496] on div "Puis 2 mensualités de 401,23 €" at bounding box center [563, 501] width 315 height 11
click at [1006, 275] on div "Vous vous demandez si c’est le plus adapté ? Contactez-nous ." at bounding box center [971, 285] width 221 height 27
click at [1072, 184] on icon at bounding box center [1070, 187] width 11 height 11
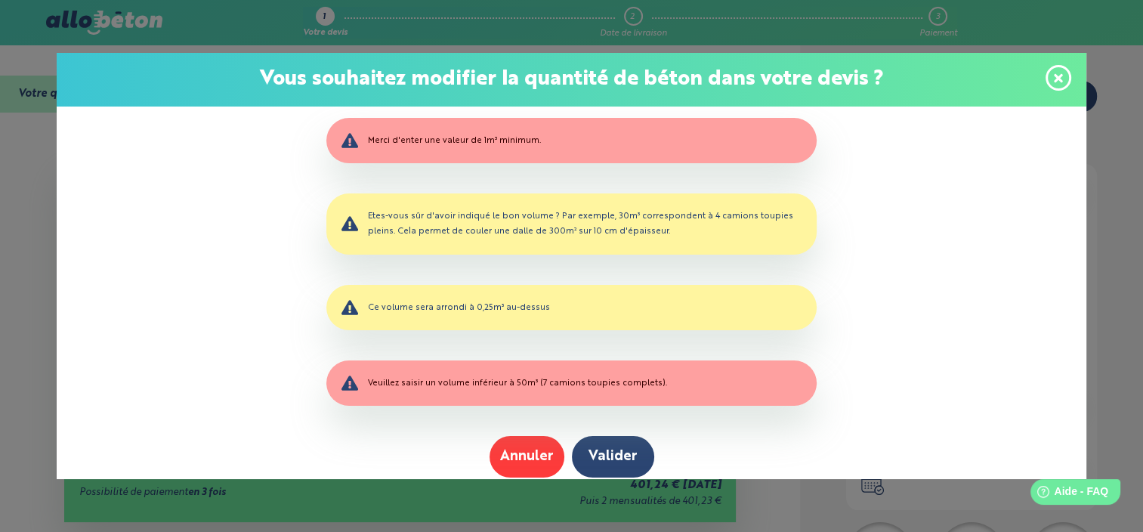
click at [499, 400] on div "Veuillez saisir un volume inférieur à 50m³ (7 camions toupies complets)." at bounding box center [571, 382] width 491 height 45
drag, startPoint x: 486, startPoint y: 310, endPoint x: 521, endPoint y: 404, distance: 100.6
click at [486, 311] on div "Ce volume sera arrondi à 0,25m³ au-dessus" at bounding box center [571, 307] width 491 height 45
drag, startPoint x: 572, startPoint y: 463, endPoint x: 556, endPoint y: 463, distance: 16.6
click at [571, 463] on div "Annuler Valider" at bounding box center [571, 457] width 491 height 42
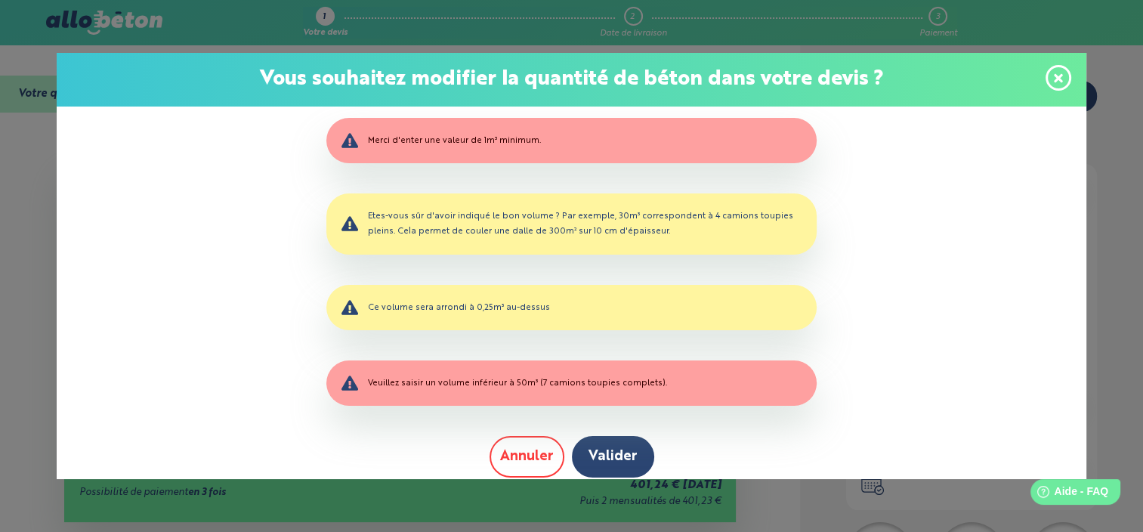
click at [548, 462] on button "Annuler" at bounding box center [526, 457] width 75 height 42
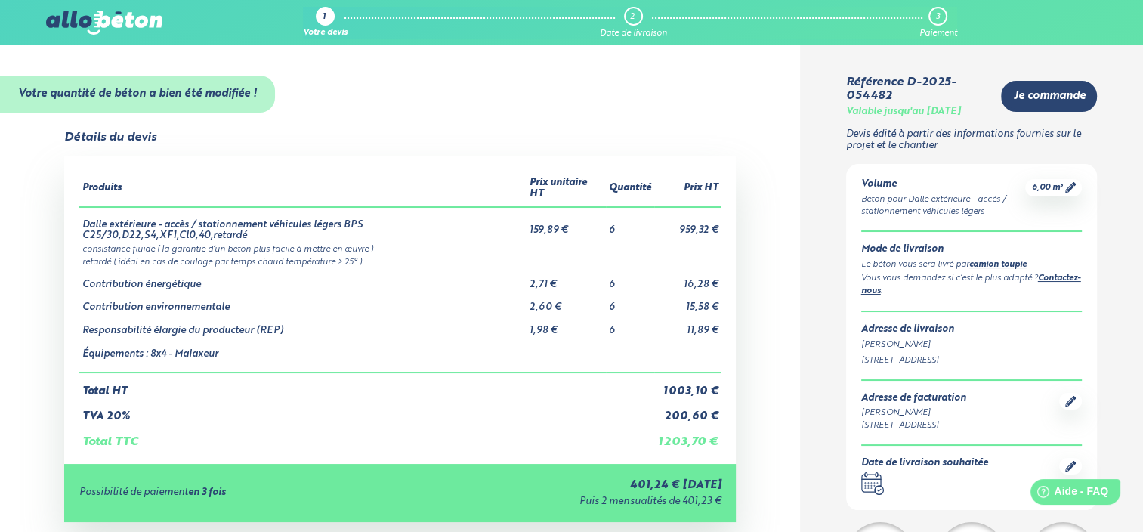
click at [451, 337] on td "Équipements : 8x4 - Malaxeur" at bounding box center [303, 355] width 448 height 36
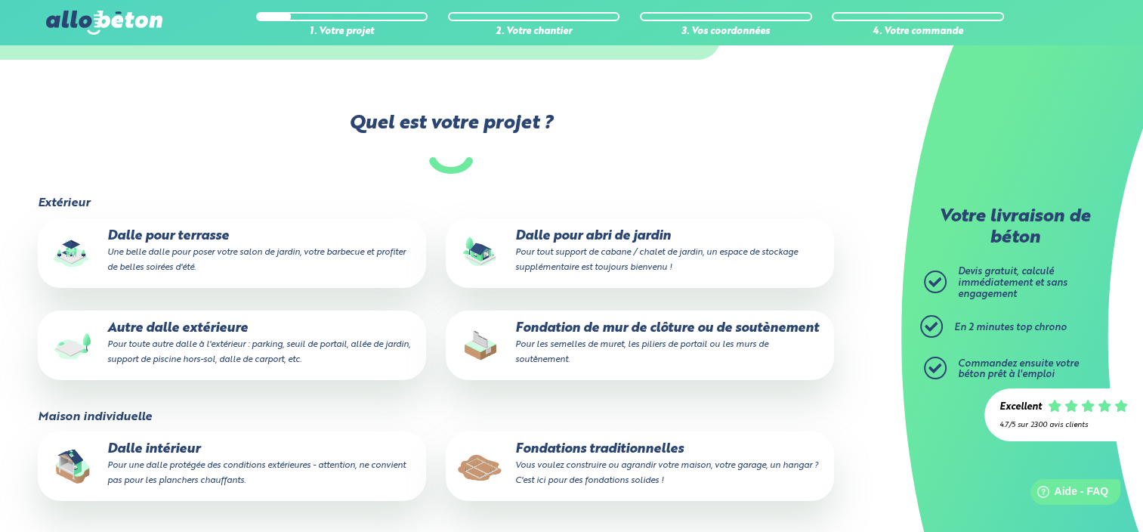
click at [575, 255] on small "Pour tout support de cabane / chalet de jardin, un espace de stockage supplémen…" at bounding box center [656, 260] width 282 height 24
click at [0, 0] on input "Dalle pour abri de jardin Pour tout support de cabane / chalet de jardin, un es…" at bounding box center [0, 0] width 0 height 0
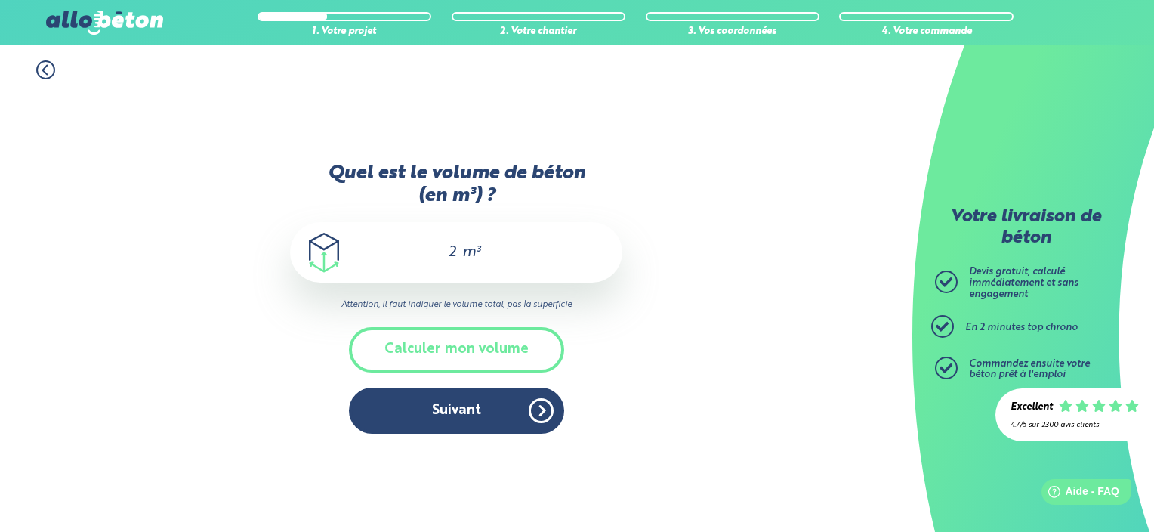
click at [455, 255] on input "2" at bounding box center [446, 252] width 26 height 18
type input "("
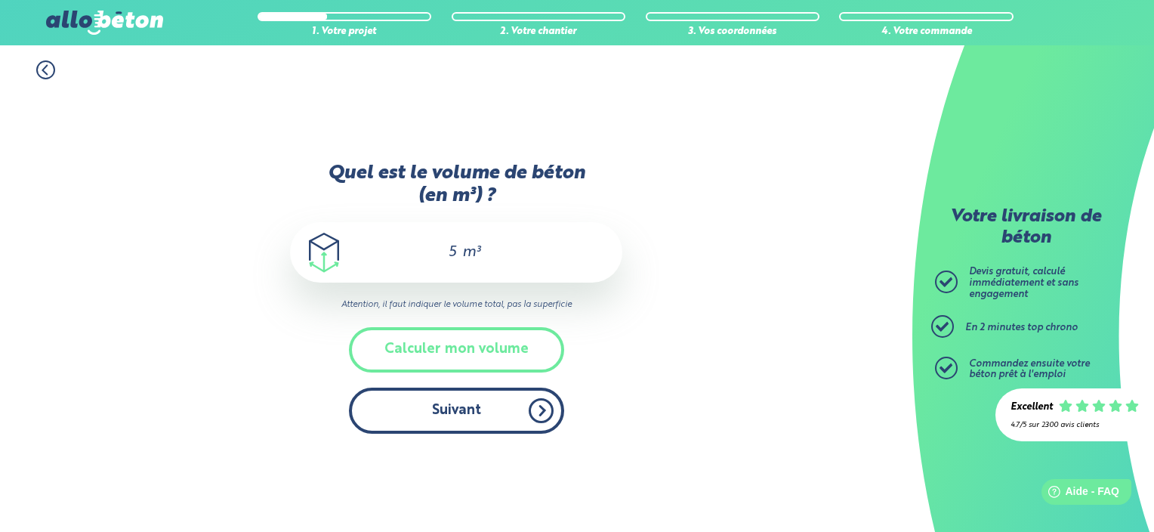
type input "5"
click at [471, 406] on button "Suivant" at bounding box center [456, 410] width 215 height 46
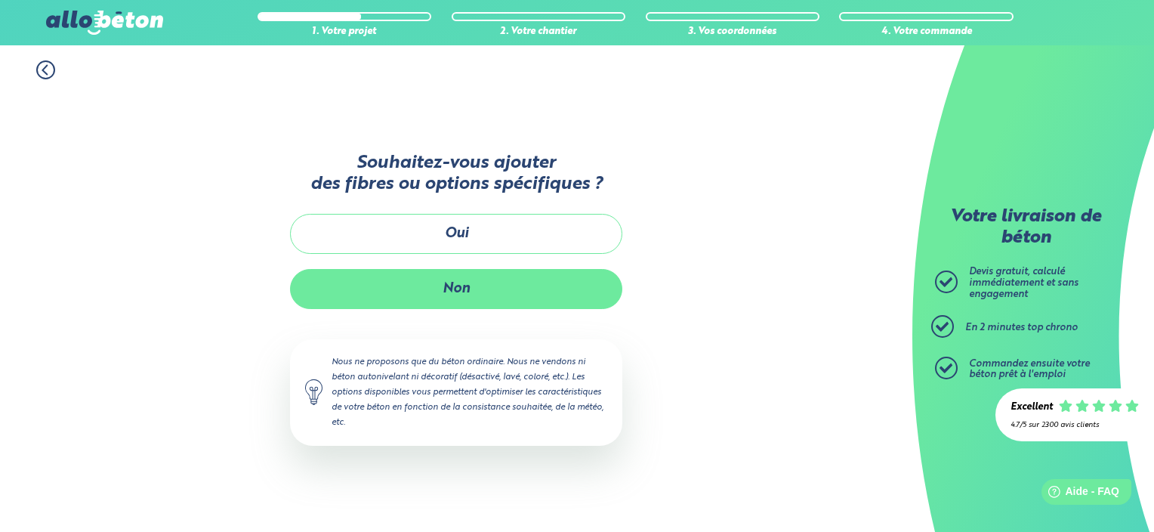
click at [454, 289] on button "Non" at bounding box center [456, 289] width 332 height 40
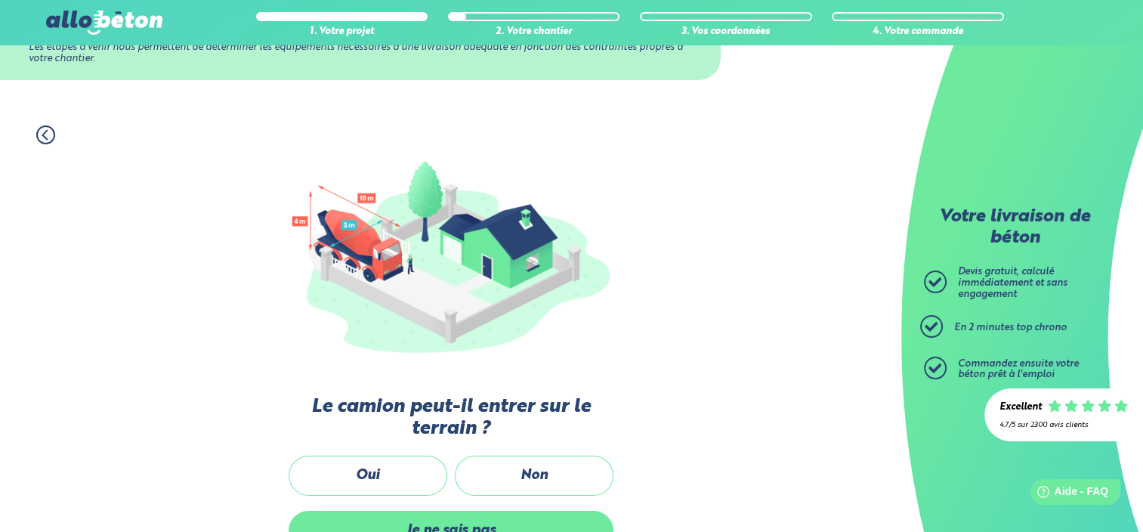
scroll to position [151, 0]
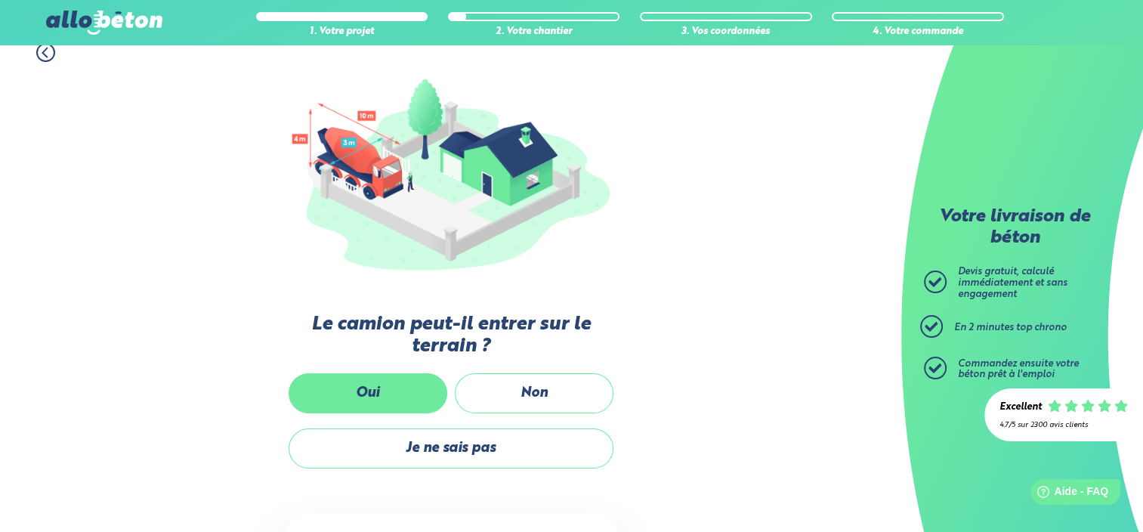
click at [383, 395] on label "Oui" at bounding box center [368, 393] width 159 height 40
click at [0, 0] on input "Oui" at bounding box center [0, 0] width 0 height 0
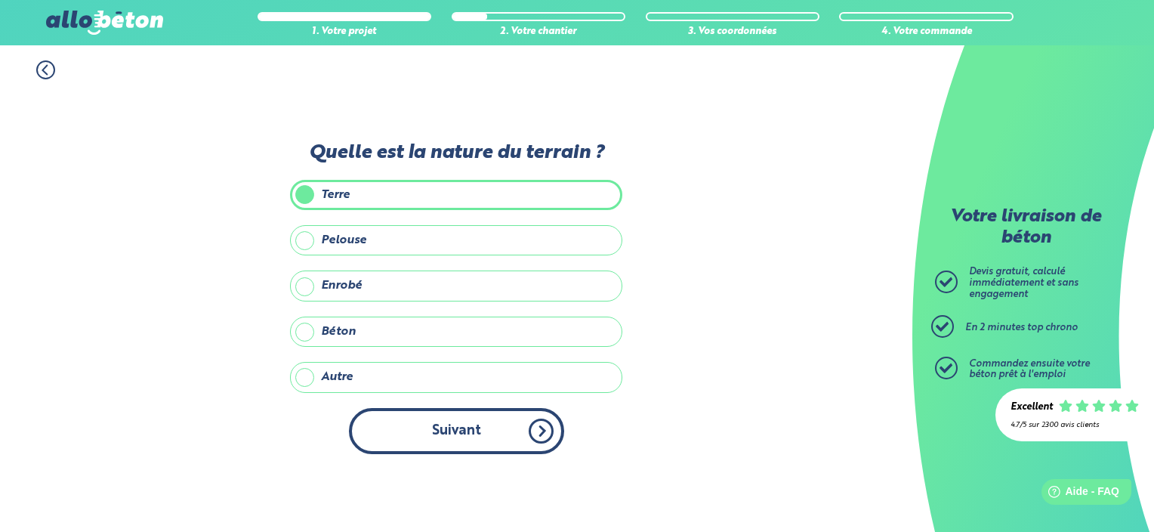
click at [447, 437] on button "Suivant" at bounding box center [456, 431] width 215 height 46
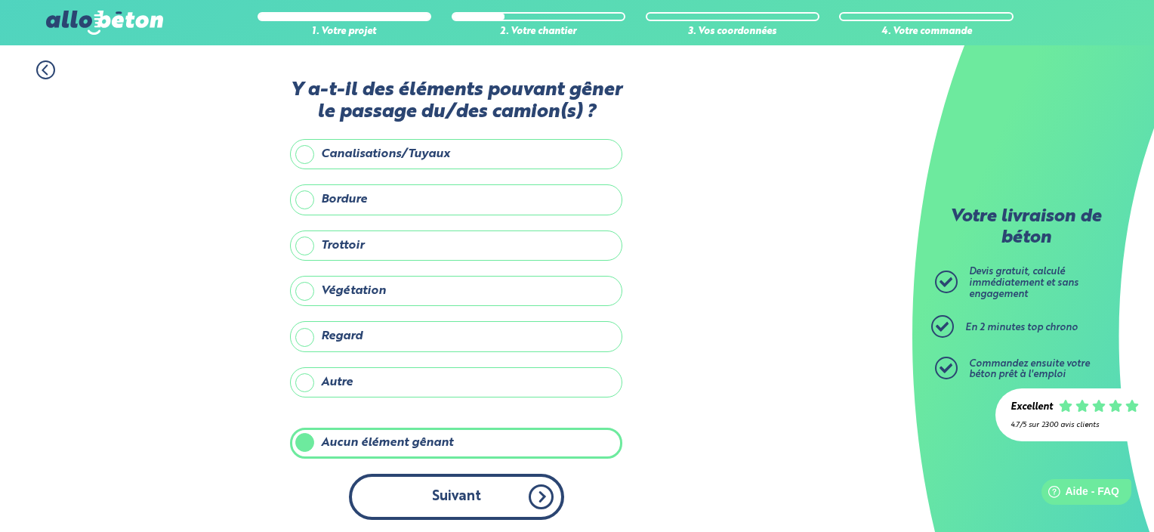
click at [458, 499] on button "Suivant" at bounding box center [456, 497] width 215 height 46
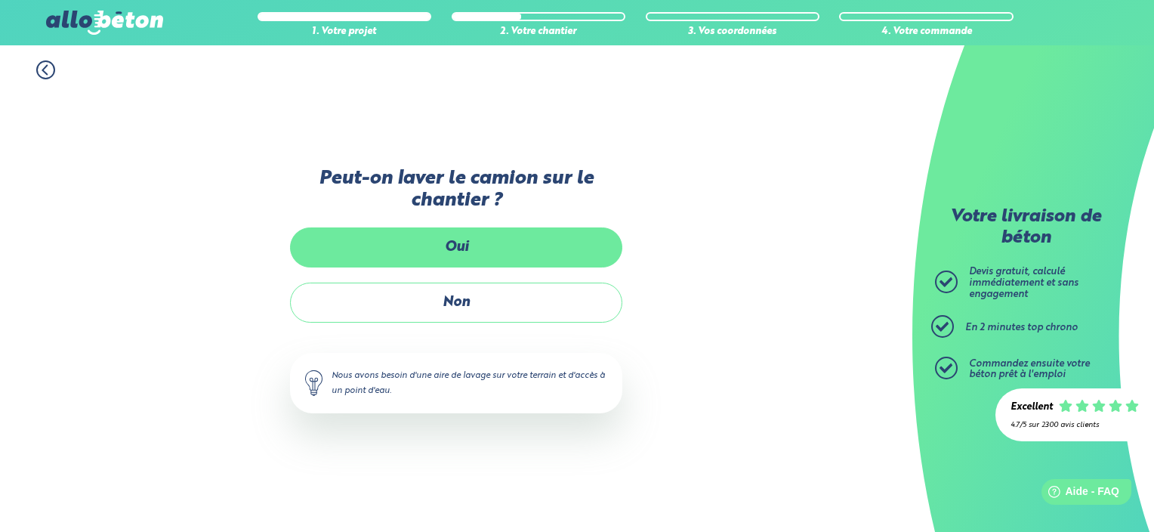
click at [444, 248] on label "Oui" at bounding box center [456, 247] width 332 height 40
click at [0, 0] on input "Oui" at bounding box center [0, 0] width 0 height 0
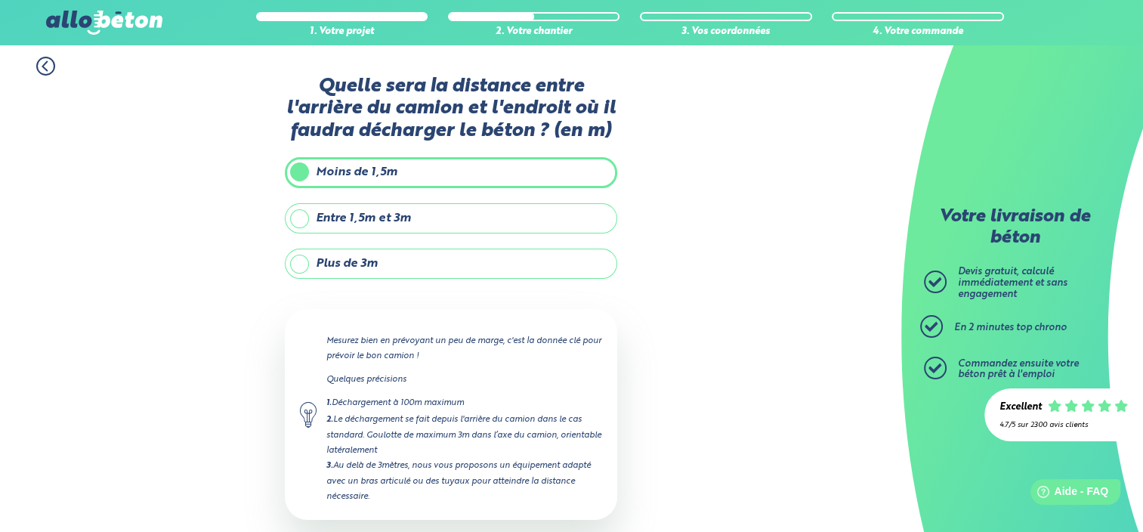
scroll to position [79, 0]
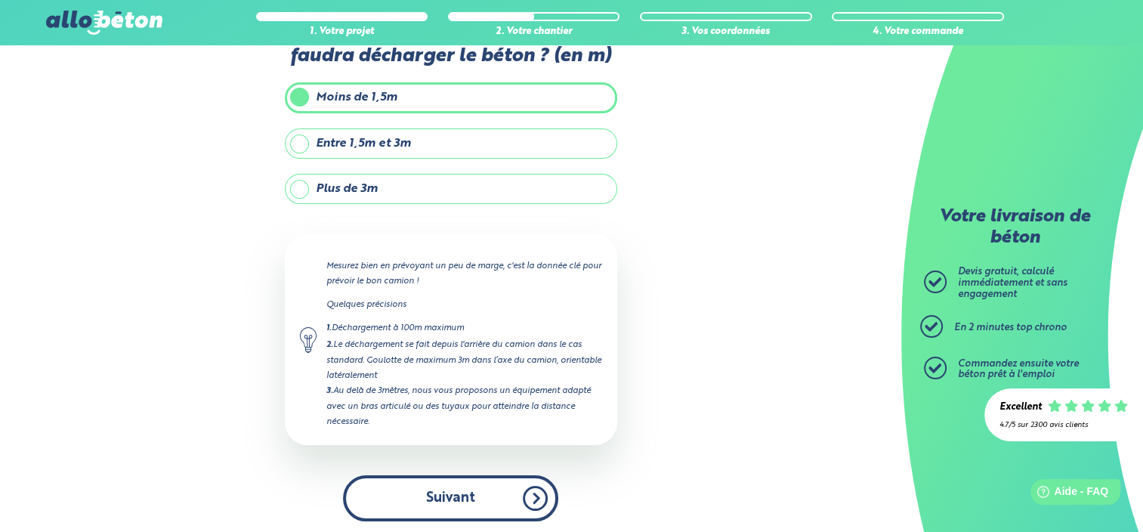
click at [458, 493] on button "Suivant" at bounding box center [450, 498] width 215 height 46
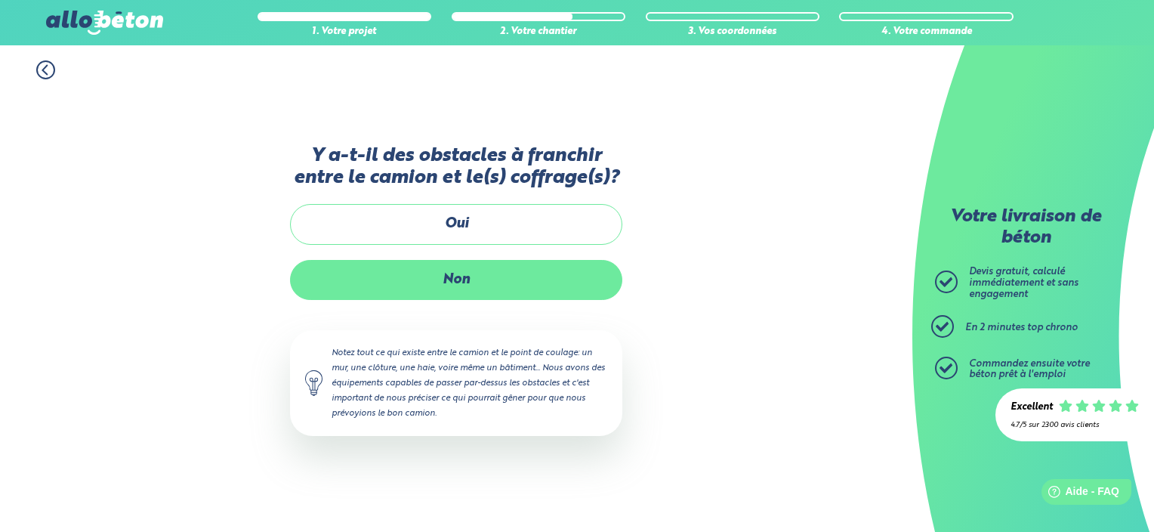
click at [444, 272] on label "Non" at bounding box center [456, 280] width 332 height 40
click at [0, 0] on input "Non" at bounding box center [0, 0] width 0 height 0
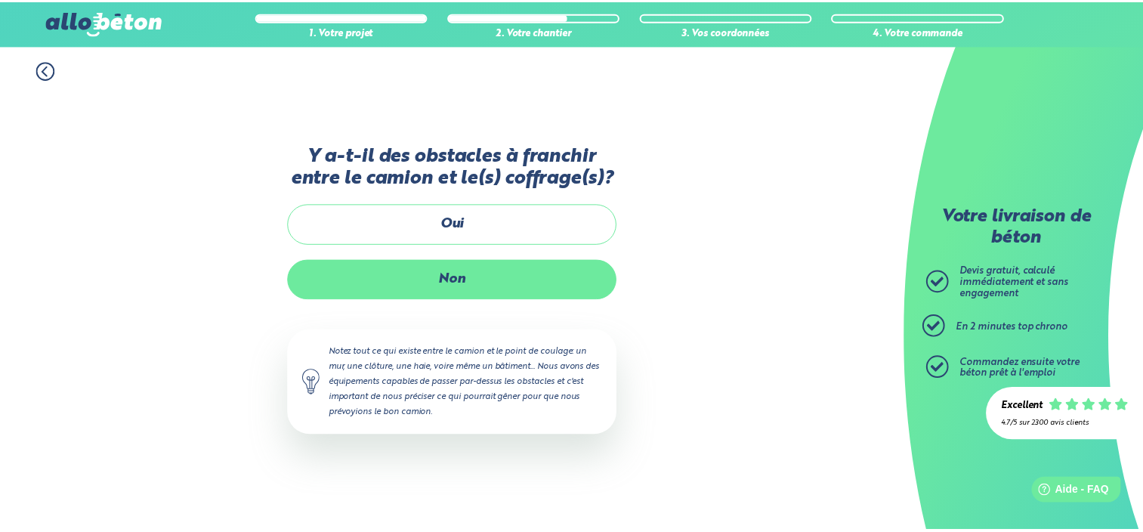
scroll to position [165, 0]
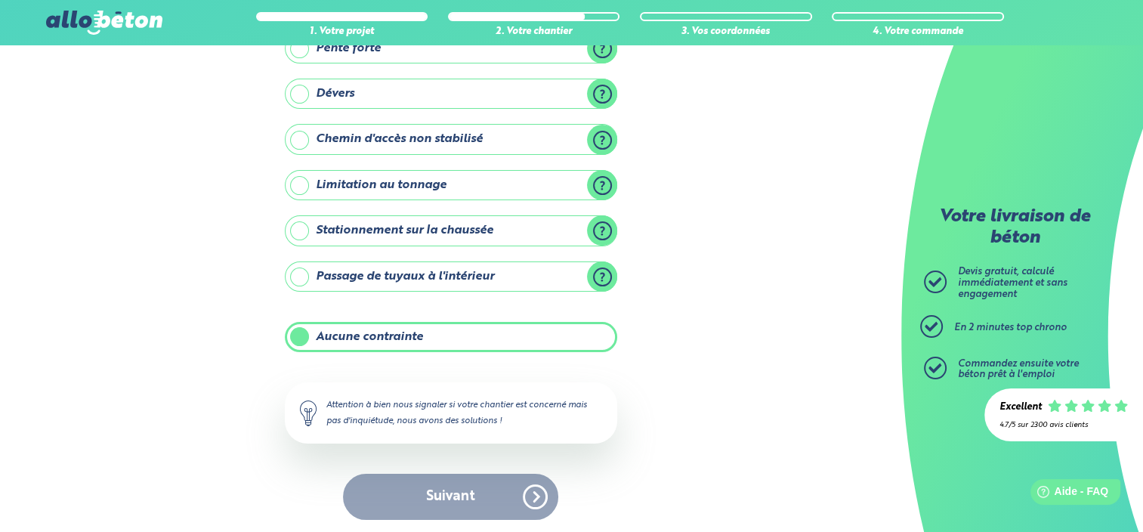
click at [441, 498] on div "Suivant" at bounding box center [451, 497] width 332 height 46
click at [346, 412] on div "Attention à bien nous signaler si votre chantier est concerné mais pas d'inquié…" at bounding box center [451, 412] width 332 height 60
click at [355, 326] on label "Aucune contrainte" at bounding box center [451, 337] width 332 height 30
click at [0, 0] on input "Aucune contrainte" at bounding box center [0, 0] width 0 height 0
click at [535, 497] on div "Suivant" at bounding box center [451, 497] width 332 height 46
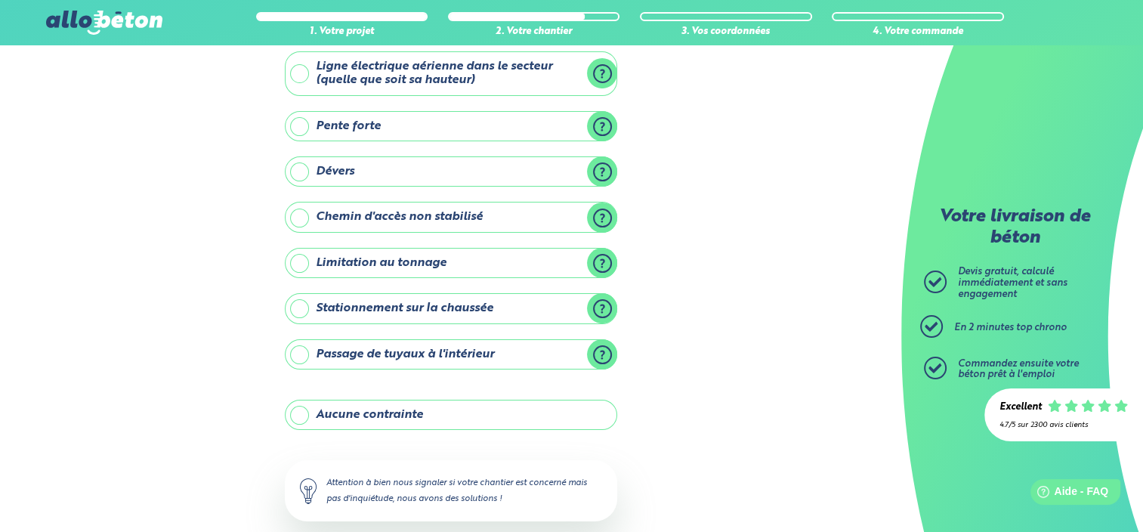
scroll to position [166, 0]
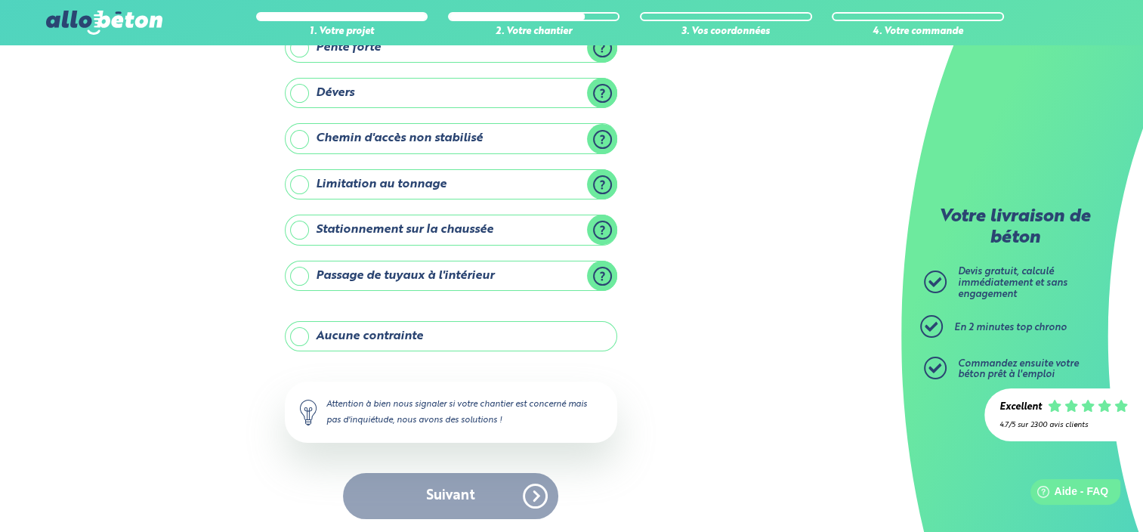
click at [324, 341] on label "Aucune contrainte" at bounding box center [451, 336] width 332 height 30
click at [0, 0] on input "Aucune contrainte" at bounding box center [0, 0] width 0 height 0
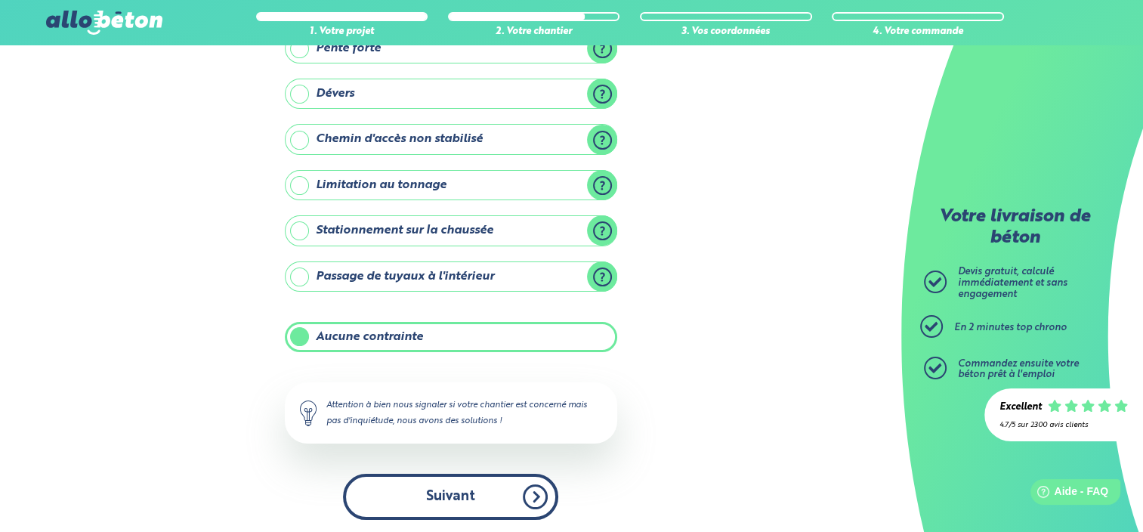
click at [448, 489] on button "Suivant" at bounding box center [450, 497] width 215 height 46
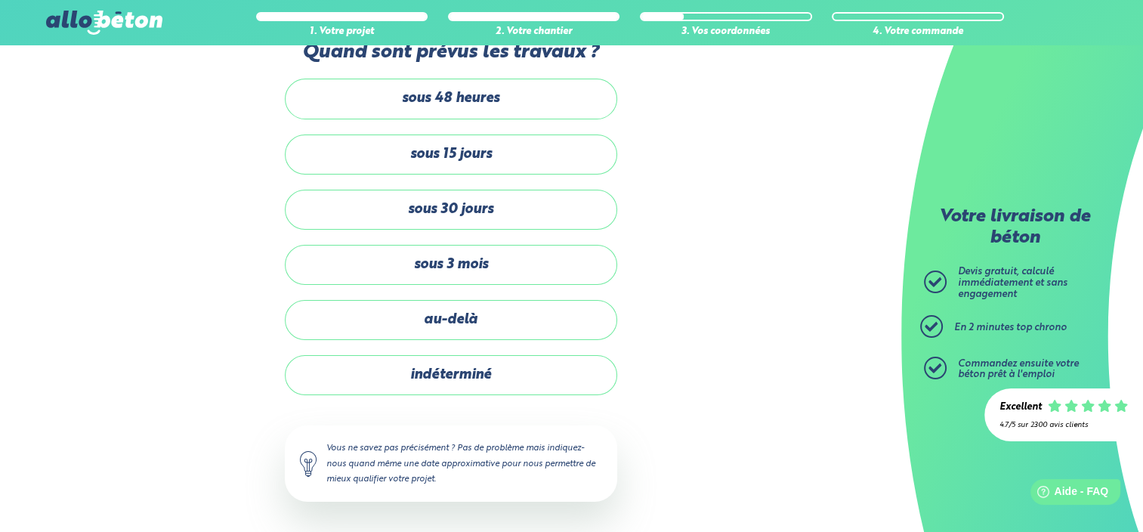
scroll to position [35, 0]
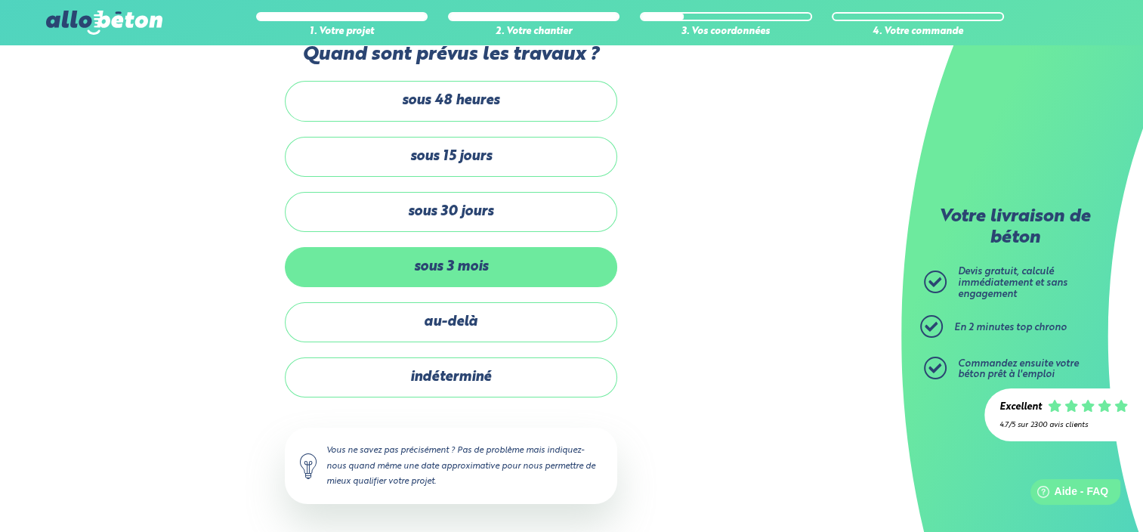
click at [423, 254] on label "sous 3 mois" at bounding box center [451, 267] width 332 height 40
click at [0, 0] on input "sous 3 mois" at bounding box center [0, 0] width 0 height 0
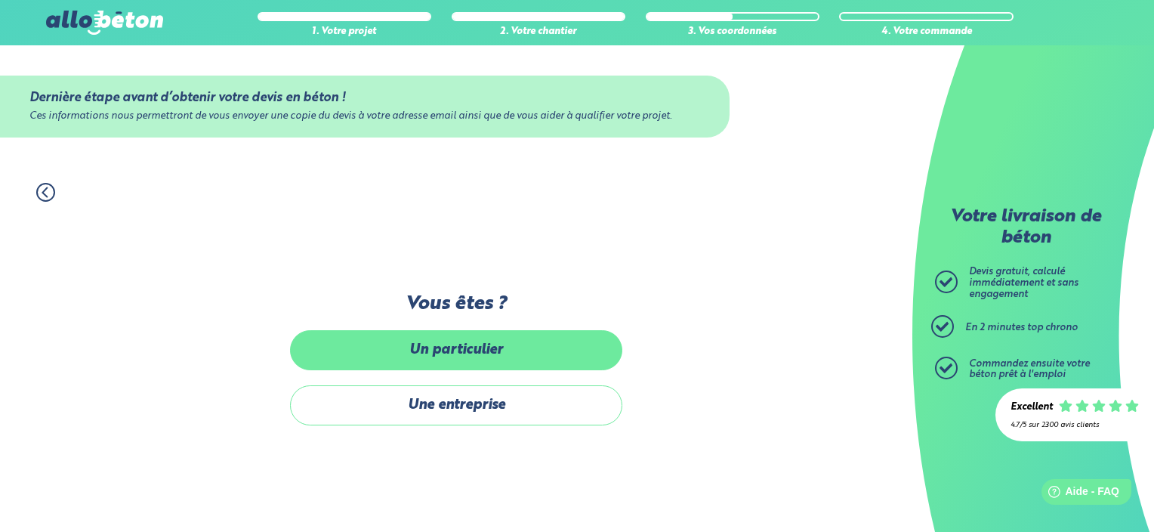
click at [451, 347] on label "Un particulier" at bounding box center [456, 350] width 332 height 40
click at [0, 0] on input "Un particulier" at bounding box center [0, 0] width 0 height 0
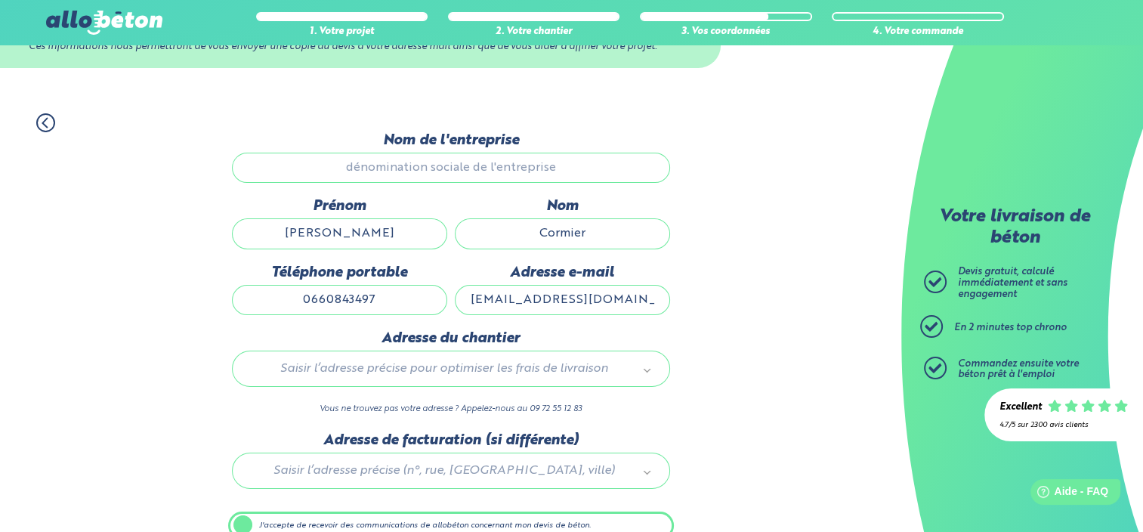
scroll to position [143, 0]
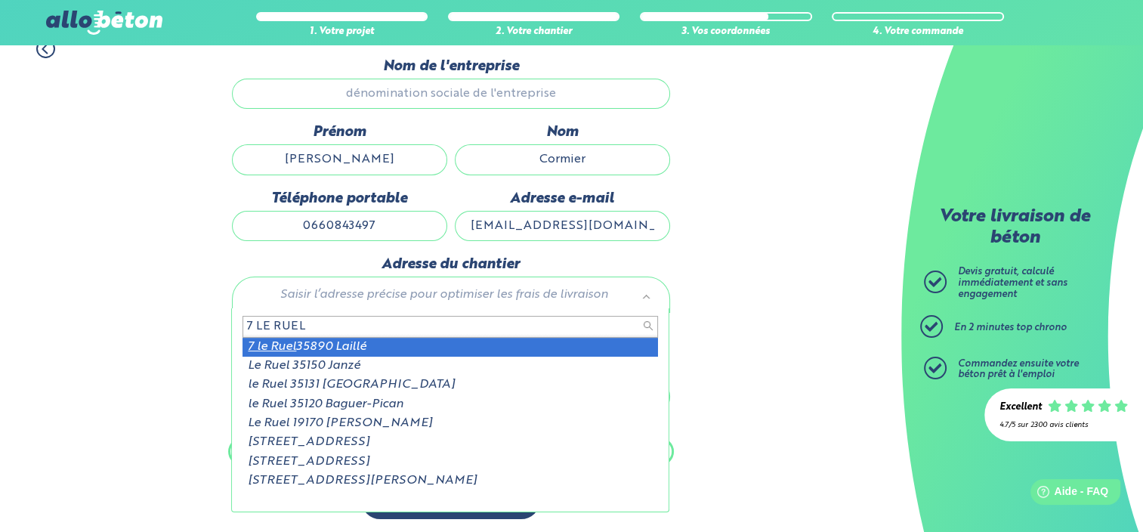
type input "7 LE RUEL"
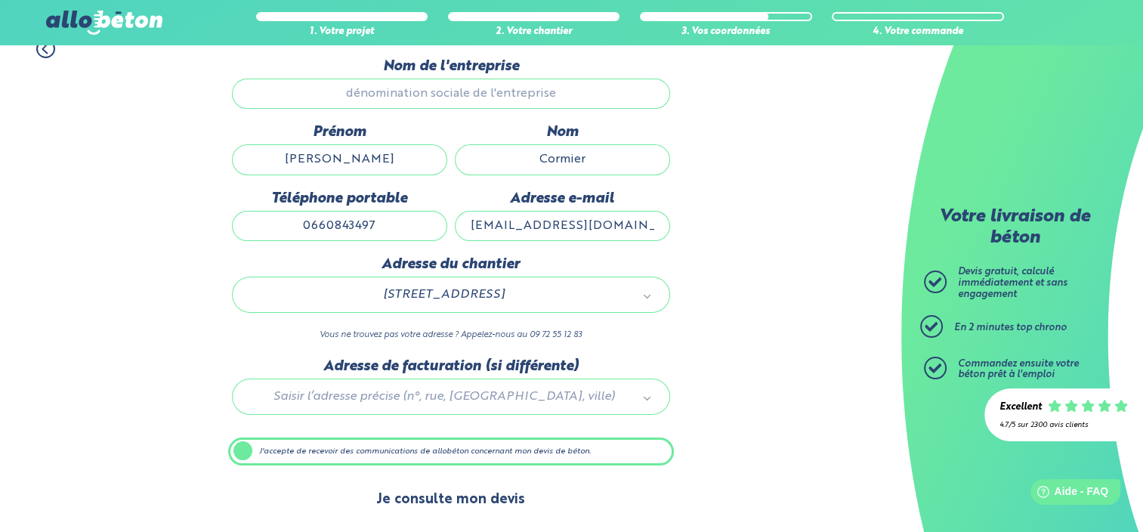
click at [451, 498] on button "Je consulte mon devis" at bounding box center [450, 499] width 179 height 39
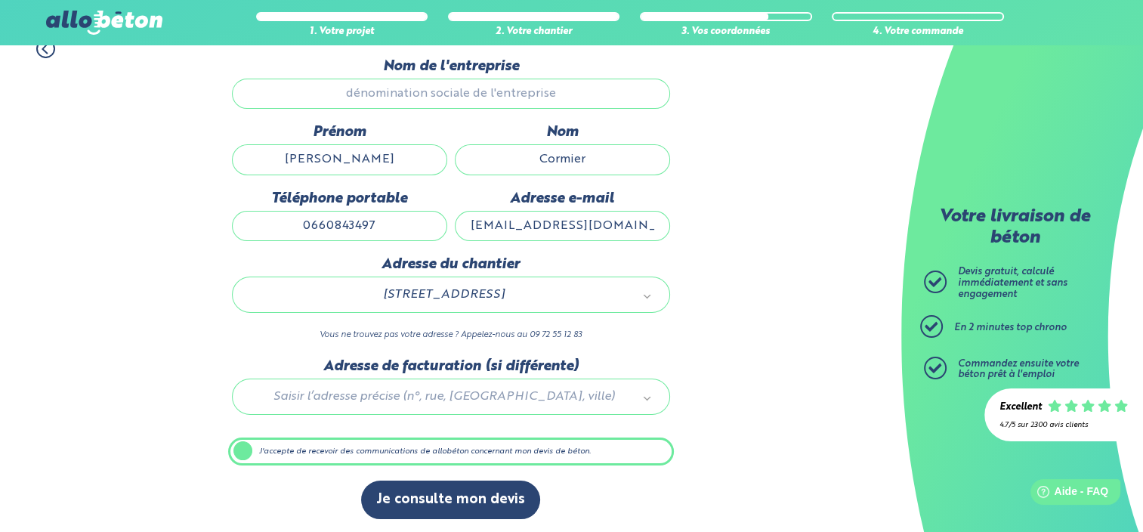
click at [363, 449] on label "J'accepte de recevoir des communications de allobéton concernant mon devis de b…" at bounding box center [451, 451] width 446 height 29
click at [0, 0] on input "J'accepte de recevoir des communications de allobéton concernant mon devis de b…" at bounding box center [0, 0] width 0 height 0
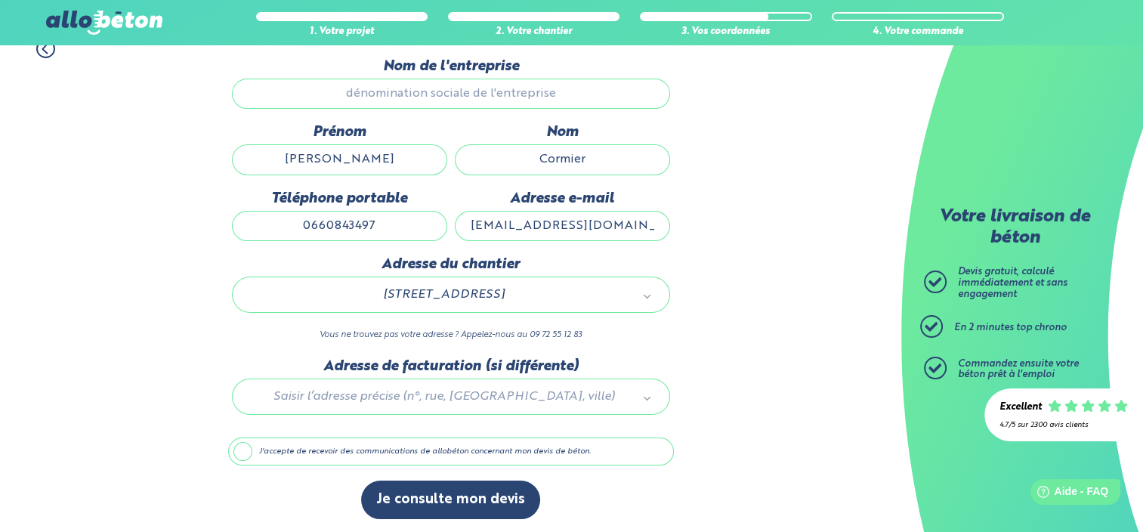
click at [248, 446] on label "J'accepte de recevoir des communications de allobéton concernant mon devis de b…" at bounding box center [451, 451] width 446 height 29
click at [0, 0] on input "J'accepte de recevoir des communications de allobéton concernant mon devis de b…" at bounding box center [0, 0] width 0 height 0
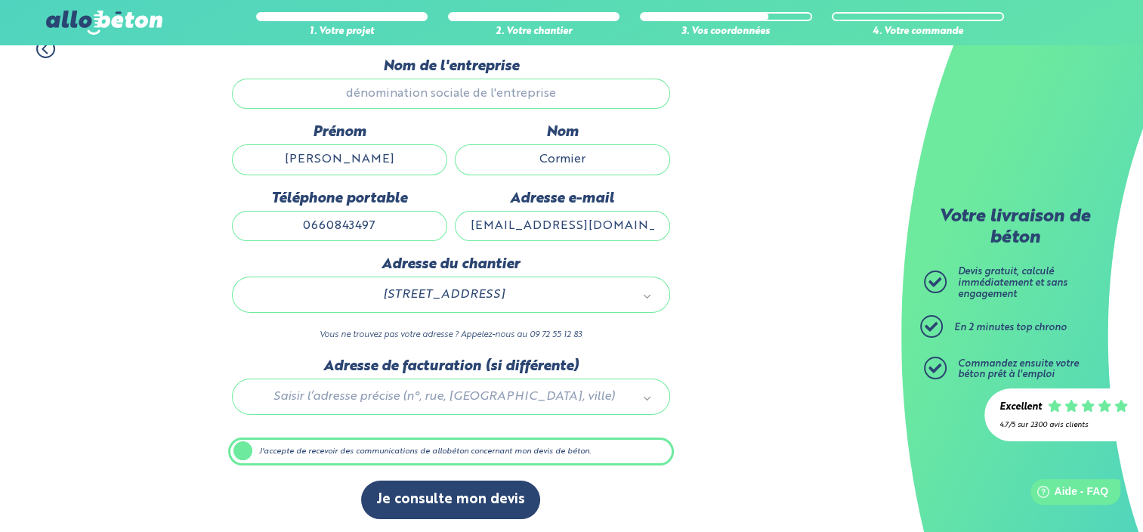
click at [865, 253] on div "1. Votre projet 2. Votre chantier 3. Vos coordonnées 4. Votre commande Dernière…" at bounding box center [450, 279] width 901 height 511
click at [428, 97] on input "Nom de l'entreprise" at bounding box center [451, 94] width 438 height 30
drag, startPoint x: 421, startPoint y: 78, endPoint x: 407, endPoint y: 97, distance: 23.3
click at [421, 80] on input "Nom de l'entreprise" at bounding box center [451, 94] width 438 height 30
drag, startPoint x: 91, startPoint y: 231, endPoint x: 68, endPoint y: 253, distance: 32.1
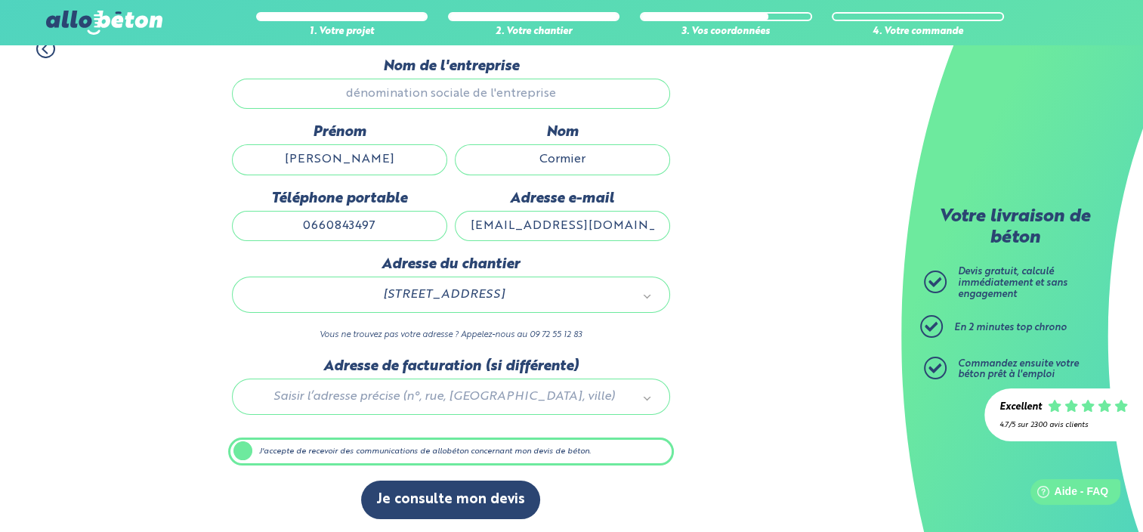
click at [91, 231] on div "1. Votre projet 2. Votre chantier 3. Vos coordonnées 4. Votre commande Dernière…" at bounding box center [450, 279] width 901 height 511
click at [535, 158] on input "Cormier" at bounding box center [562, 159] width 215 height 30
click at [313, 144] on input "Patrick" at bounding box center [339, 159] width 215 height 30
click at [538, 239] on input "Patrickcormier27@gmail.com" at bounding box center [562, 226] width 215 height 30
click at [332, 230] on input "0660843497" at bounding box center [339, 226] width 215 height 30
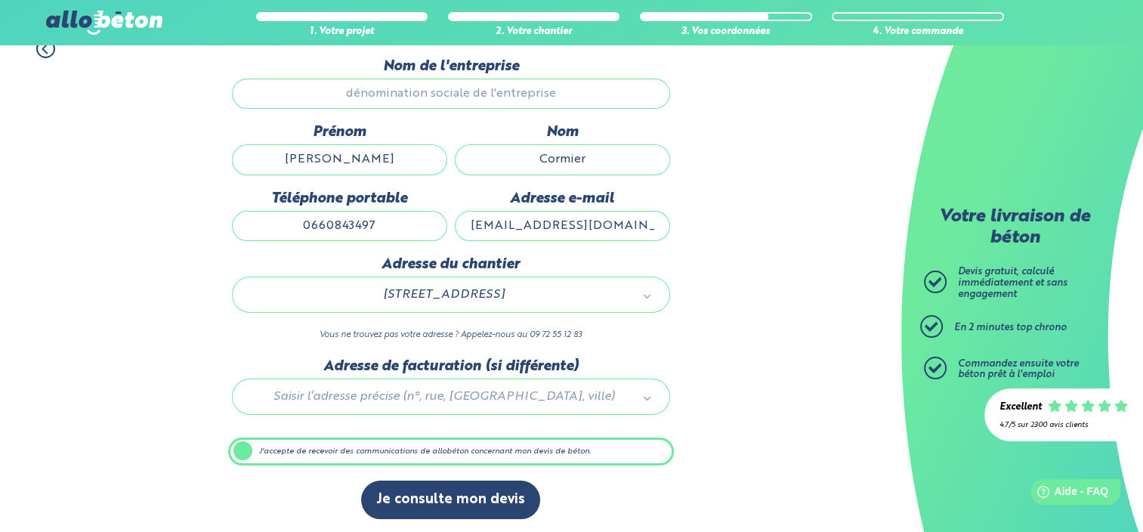
click at [91, 354] on div "1. Votre projet 2. Votre chantier 3. Vos coordonnées 4. Votre commande Dernière…" at bounding box center [450, 279] width 901 height 511
drag, startPoint x: 70, startPoint y: 306, endPoint x: 154, endPoint y: 372, distance: 106.5
click at [245, 455] on label "J'accepte de recevoir des communications de allobéton concernant mon devis de b…" at bounding box center [451, 451] width 446 height 29
click at [0, 0] on input "J'accepte de recevoir des communications de allobéton concernant mon devis de b…" at bounding box center [0, 0] width 0 height 0
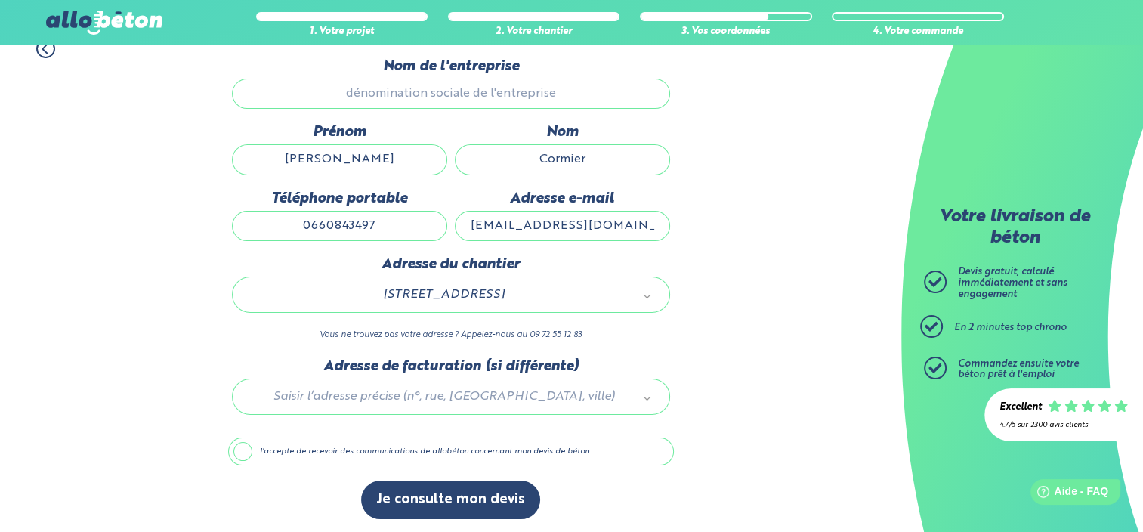
scroll to position [144, 0]
click at [243, 452] on label "J'accepte de recevoir des communications de allobéton concernant mon devis de b…" at bounding box center [451, 451] width 446 height 29
click at [0, 0] on input "J'accepte de recevoir des communications de allobéton concernant mon devis de b…" at bounding box center [0, 0] width 0 height 0
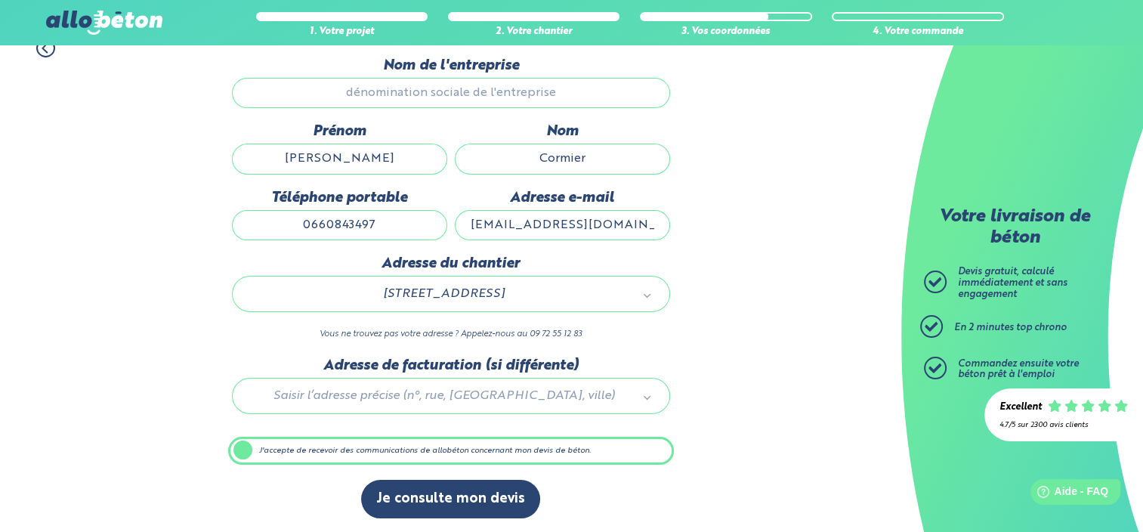
scroll to position [143, 0]
